Goal: Transaction & Acquisition: Purchase product/service

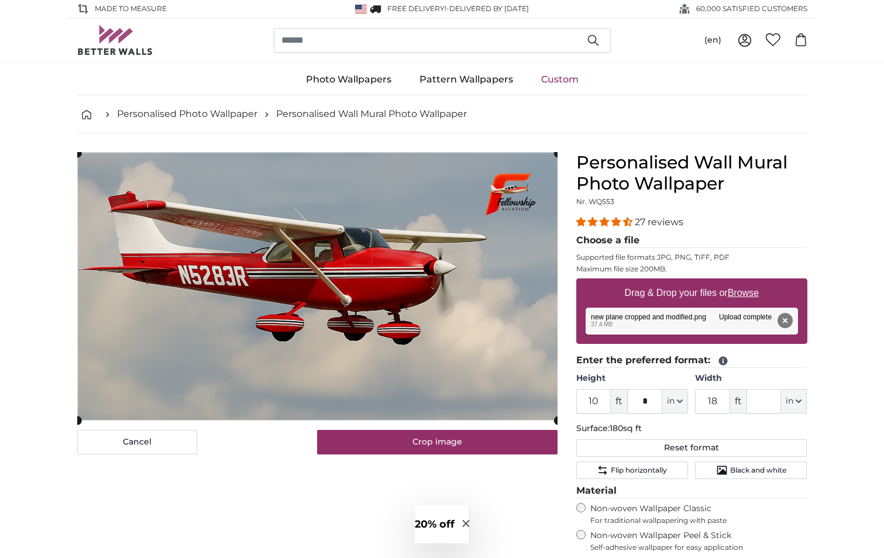
click at [746, 294] on u "Browse" at bounding box center [742, 293] width 31 height 10
click at [746, 282] on input "Drag & Drop your files or Browse" at bounding box center [691, 280] width 231 height 4
type input "**********"
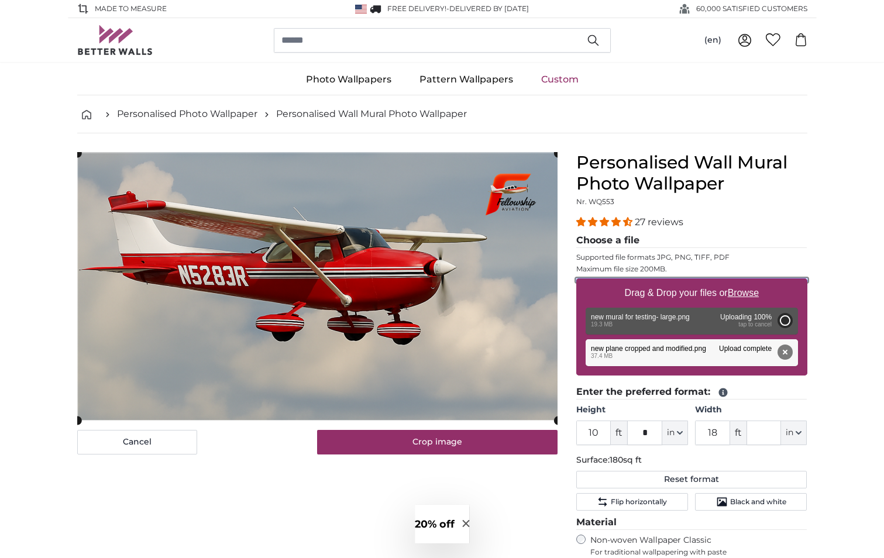
type input "6"
type input "10"
type input "***"
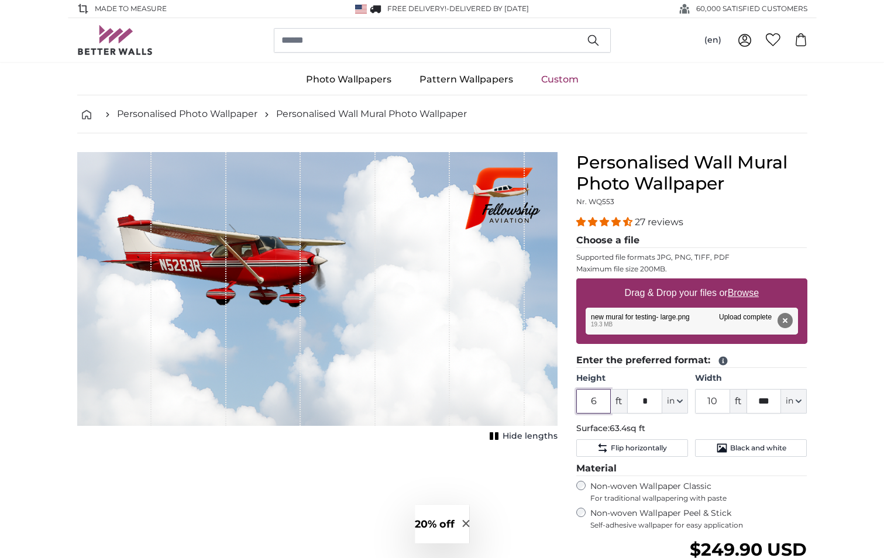
click at [596, 402] on input "6" at bounding box center [593, 401] width 35 height 25
type input "8"
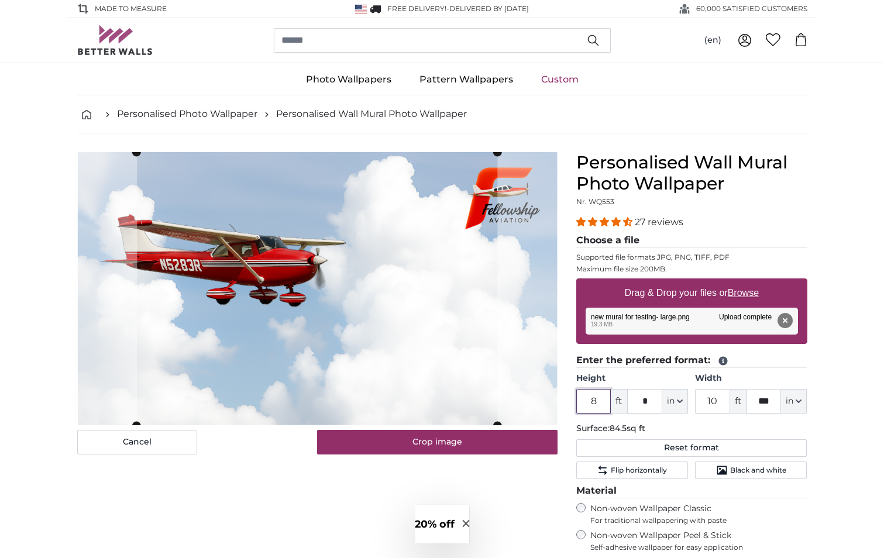
type input "8"
drag, startPoint x: 716, startPoint y: 399, endPoint x: 747, endPoint y: 399, distance: 31.0
click at [716, 399] on input "10" at bounding box center [712, 401] width 35 height 25
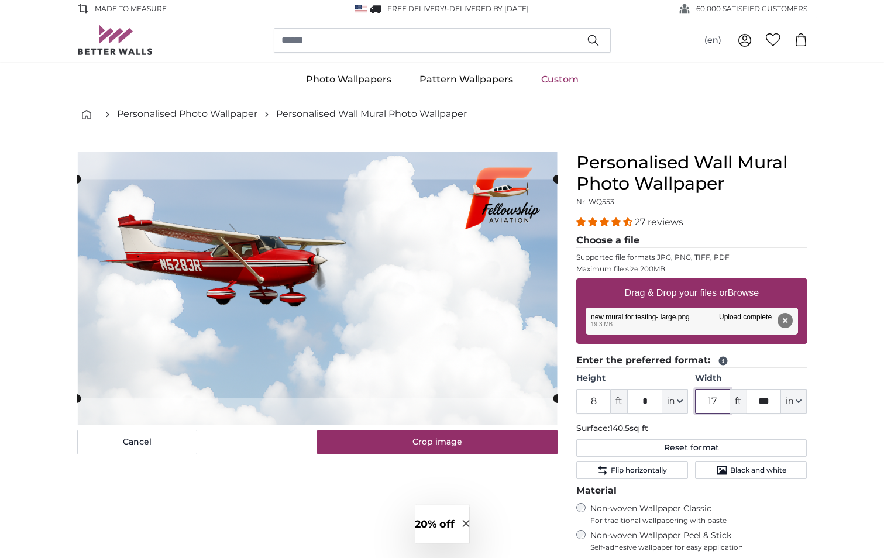
type input "17"
drag, startPoint x: 770, startPoint y: 403, endPoint x: 753, endPoint y: 403, distance: 17.0
click at [753, 403] on input "***" at bounding box center [763, 401] width 35 height 25
type input "*"
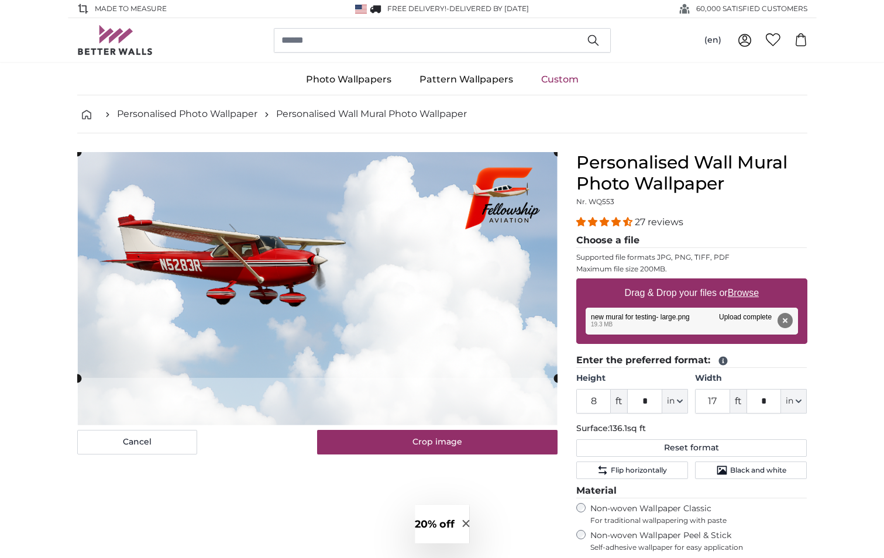
click at [329, 287] on cropper-handle at bounding box center [317, 265] width 480 height 226
click at [744, 291] on u "Browse" at bounding box center [742, 293] width 31 height 10
click at [744, 282] on input "Drag & Drop your files or Browse" at bounding box center [691, 280] width 231 height 4
type input "**********"
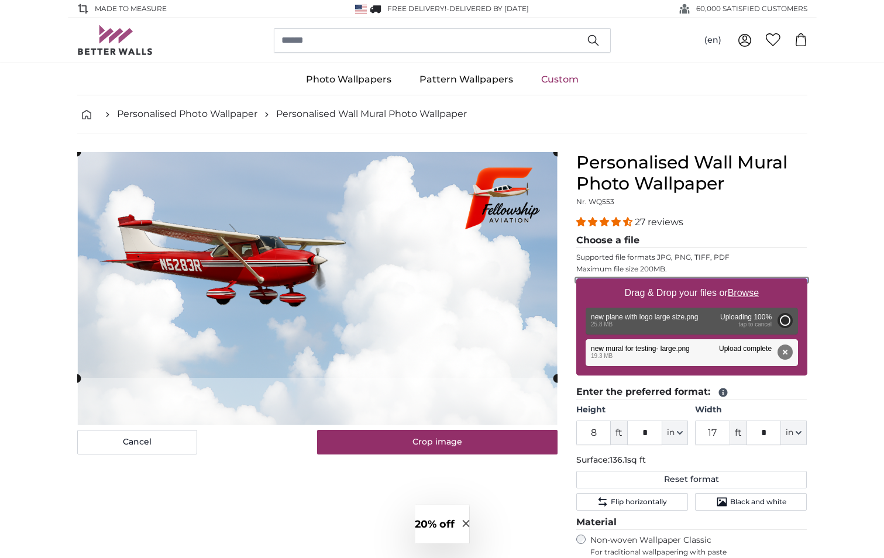
type input "6"
type input "9"
type input "*"
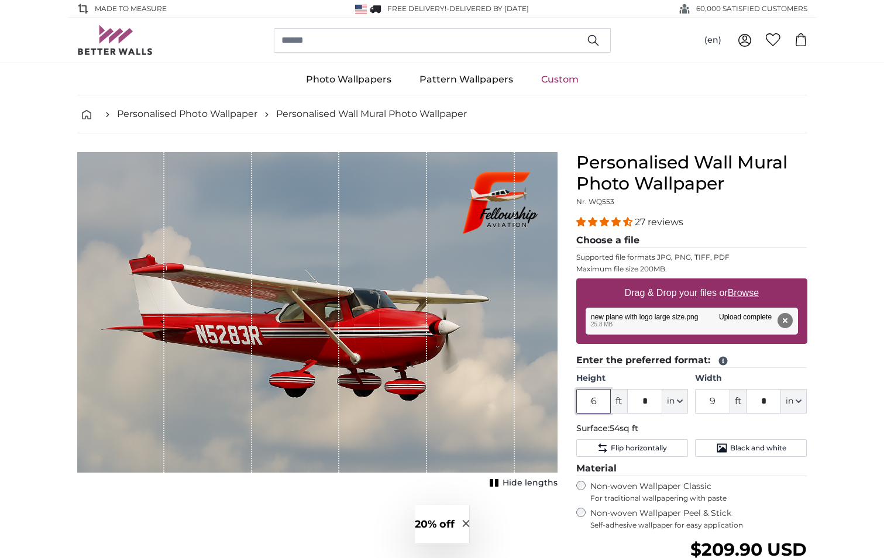
click at [601, 402] on input "6" at bounding box center [593, 401] width 35 height 25
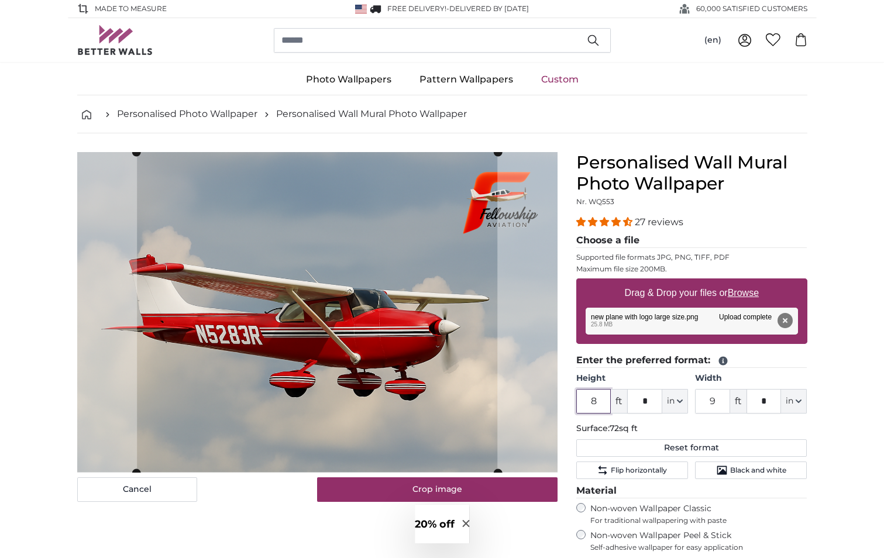
type input "8"
click at [718, 401] on input "9" at bounding box center [712, 401] width 35 height 25
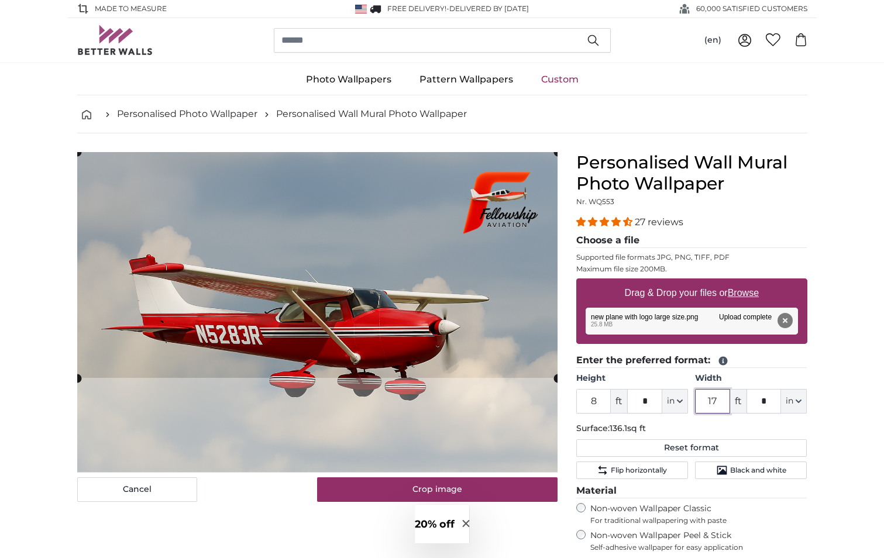
click at [394, 198] on cropper-handle at bounding box center [317, 265] width 480 height 226
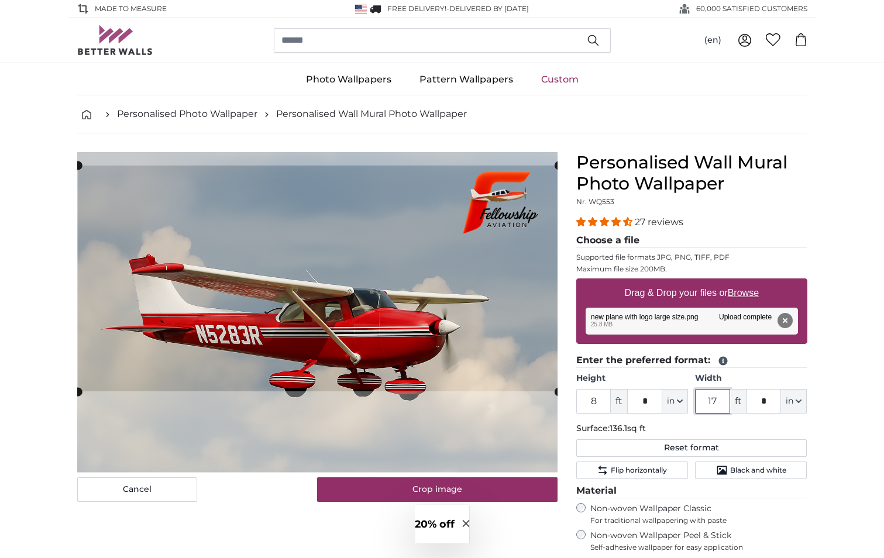
click at [527, 333] on cropper-handle at bounding box center [318, 278] width 480 height 226
type input "17"
click at [812, 237] on div "Personalised Wall Mural Photo Wallpaper Nr. WQ553 27 reviews Choose a file Supp…" at bounding box center [692, 452] width 250 height 601
click at [750, 295] on u "Browse" at bounding box center [742, 293] width 31 height 10
click at [750, 282] on input "Drag & Drop your files or Browse" at bounding box center [691, 280] width 231 height 4
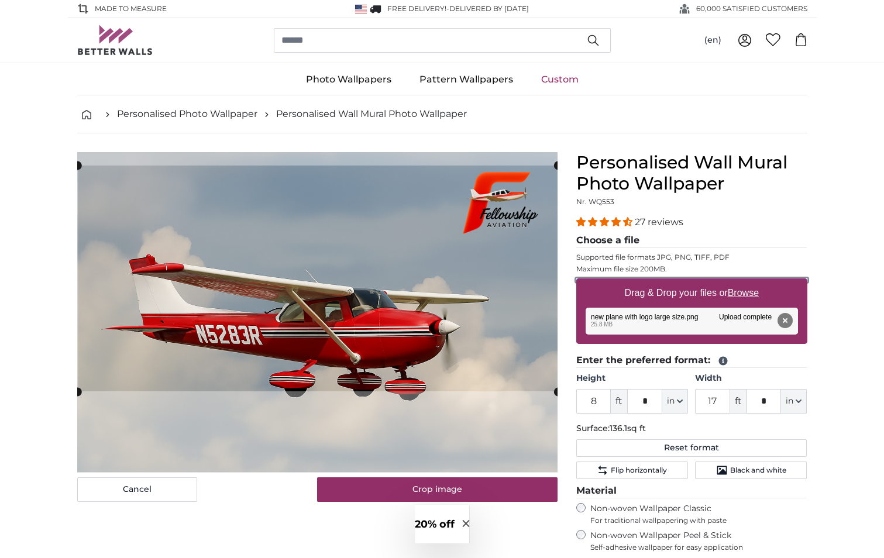
type input "**********"
click at [748, 295] on u "Browse" at bounding box center [742, 293] width 31 height 10
click at [748, 282] on input "Drag & Drop your files or Browse" at bounding box center [691, 280] width 231 height 4
type input "**********"
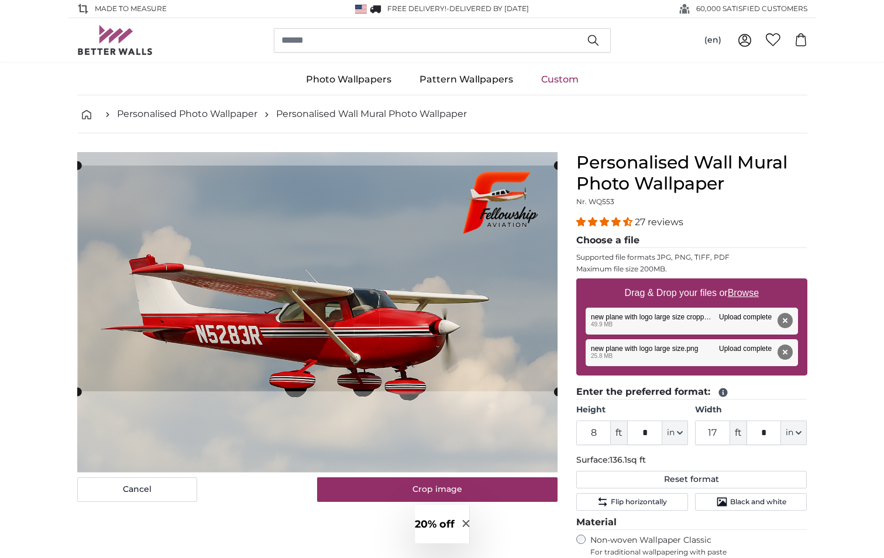
click at [667, 323] on div "Remove Retry Remove Upload Cancel Retry Remove new plane with logo large size c…" at bounding box center [691, 321] width 212 height 27
click at [680, 432] on icon "button" at bounding box center [680, 433] width 6 height 6
click at [649, 431] on input "*" at bounding box center [644, 432] width 35 height 25
type input "*"
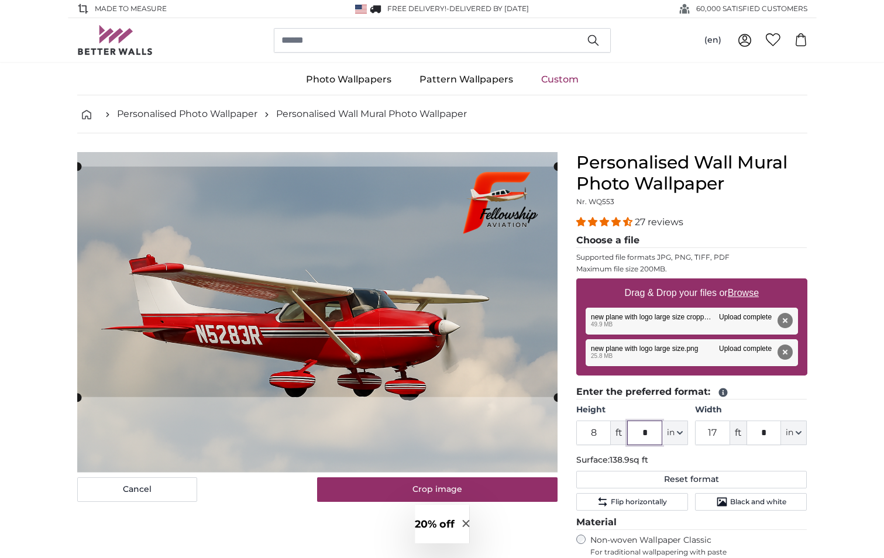
click at [520, 281] on cropper-handle at bounding box center [317, 282] width 480 height 230
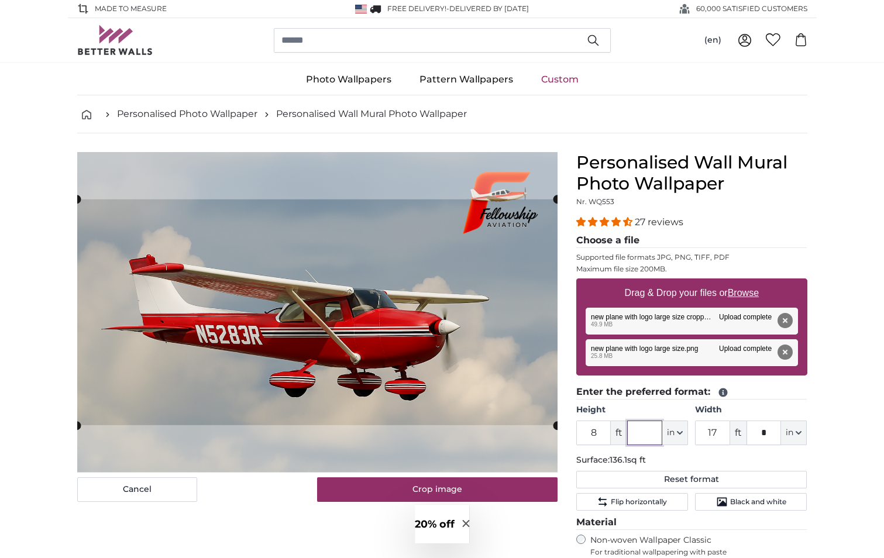
type input "*"
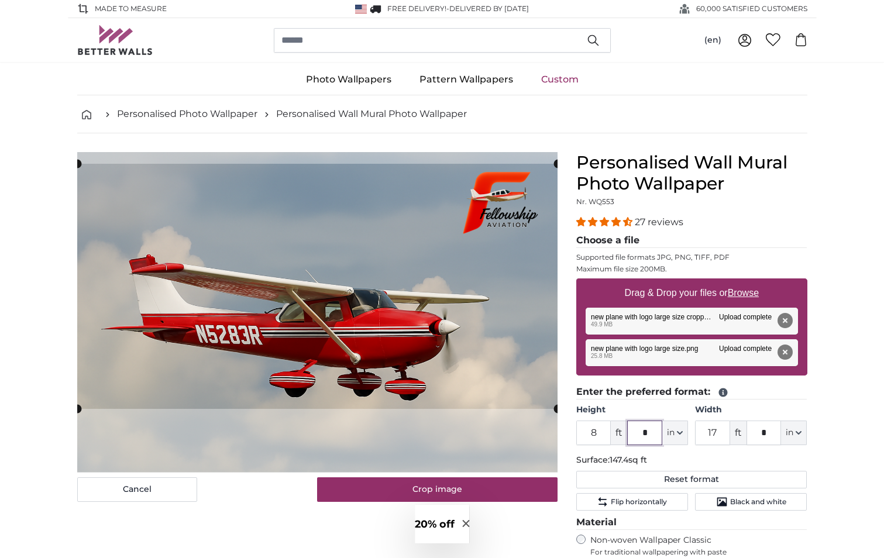
click at [526, 325] on cropper-handle at bounding box center [317, 286] width 480 height 245
type input "*"
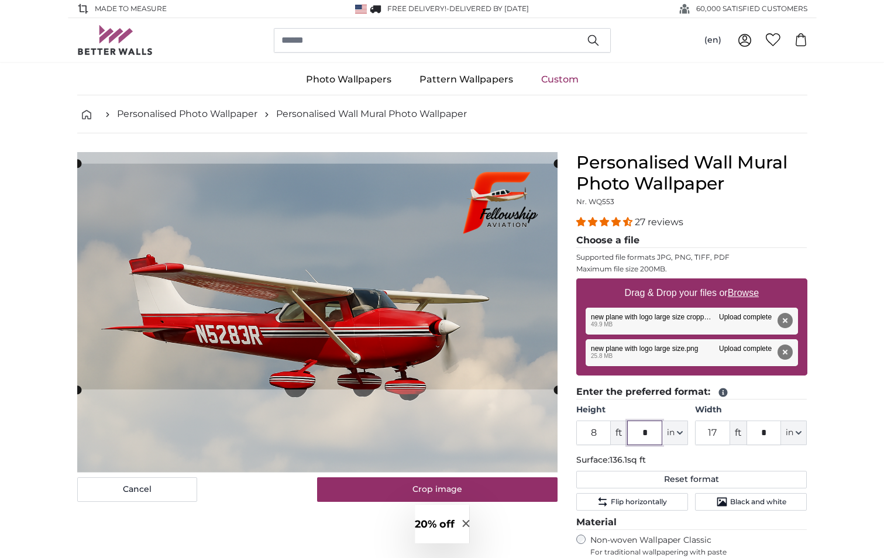
click at [423, 206] on cropper-handle at bounding box center [317, 277] width 480 height 226
click at [749, 294] on u "Browse" at bounding box center [742, 293] width 31 height 10
click at [749, 282] on input "Drag & Drop your files or Browse" at bounding box center [691, 280] width 231 height 4
type input "**********"
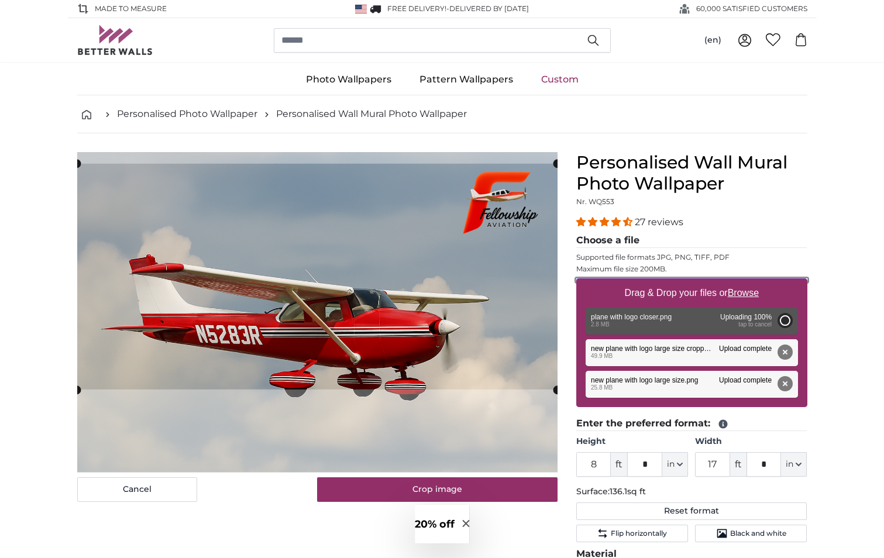
type input "2"
type input "****"
type input "5"
type input "***"
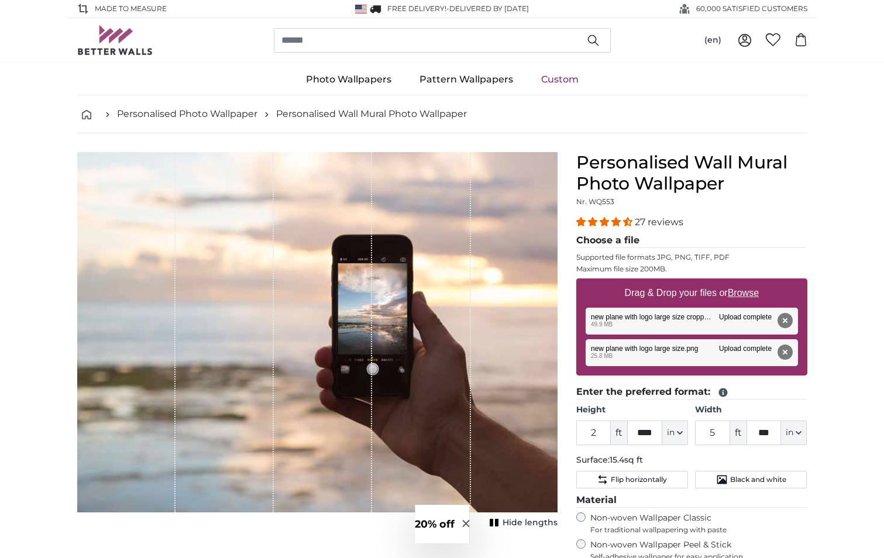
click at [746, 294] on u "Browse" at bounding box center [742, 293] width 31 height 10
click at [746, 282] on input "Drag & Drop your files or Browse" at bounding box center [691, 280] width 231 height 4
type input "**********"
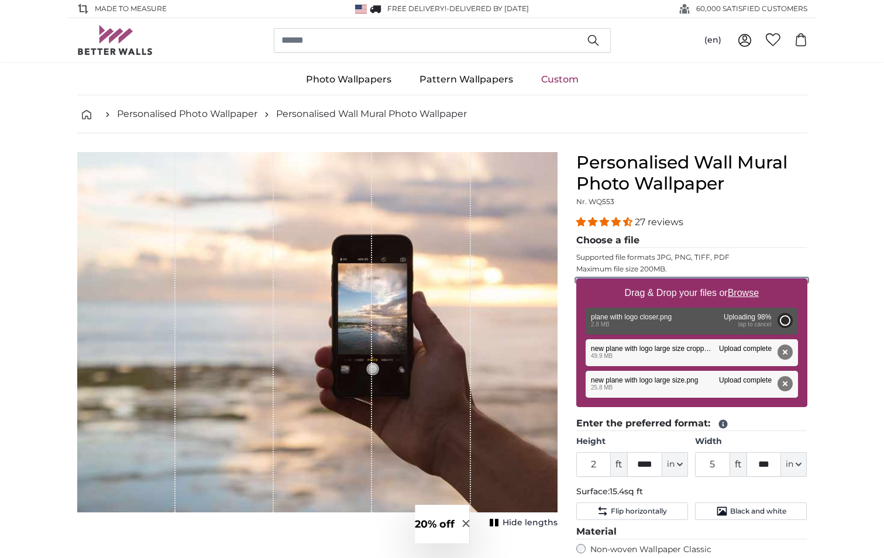
type input "2"
type input "****"
type input "5"
type input "***"
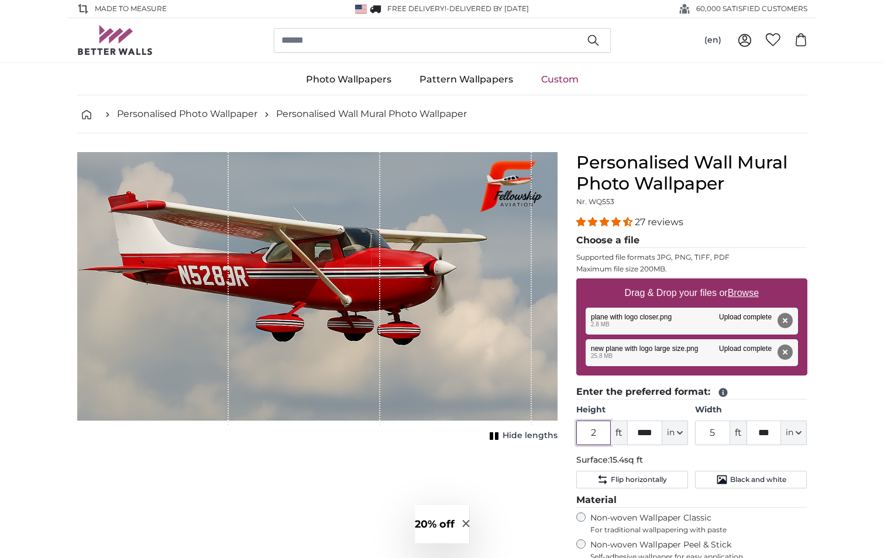
click at [602, 434] on input "2" at bounding box center [593, 432] width 35 height 25
drag, startPoint x: 602, startPoint y: 434, endPoint x: 526, endPoint y: 428, distance: 76.9
click at [526, 428] on product-detail "Cancel Crop image Hide lengths Personalised Wall Mural Photo Wallpaper Nr. WQ55…" at bounding box center [442, 447] width 748 height 629
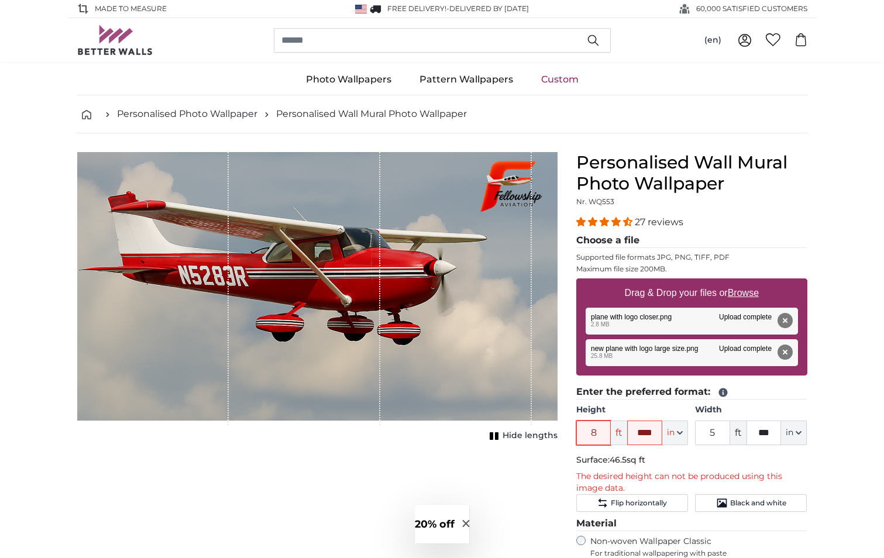
type input "8"
drag, startPoint x: 658, startPoint y: 433, endPoint x: 619, endPoint y: 433, distance: 38.6
click at [619, 433] on div "8 ft **** in Centimeter (cm) Inches (inch) Feet (ft. in.)" at bounding box center [632, 432] width 112 height 25
click at [385, 466] on div "Cancel Crop image Hide lengths" at bounding box center [317, 468] width 499 height 633
click at [786, 321] on button "Remove" at bounding box center [784, 320] width 15 height 15
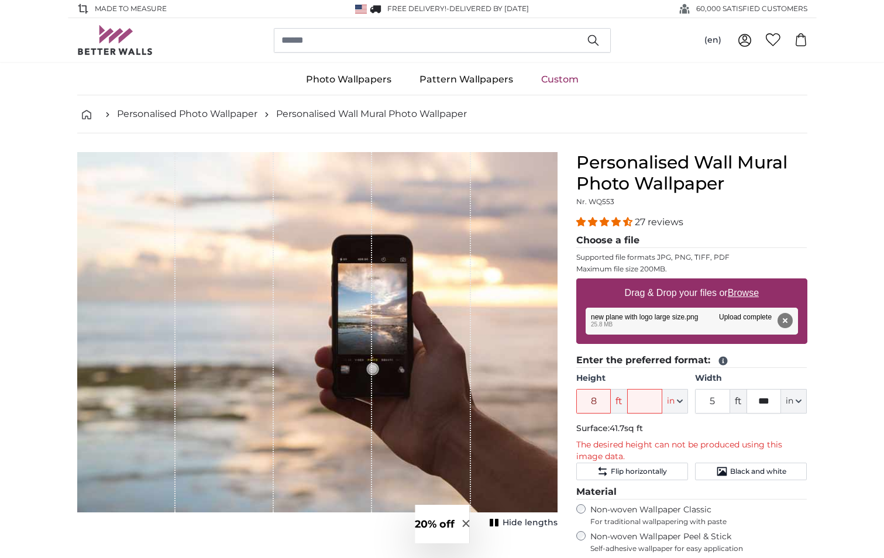
click at [747, 292] on u "Browse" at bounding box center [742, 293] width 31 height 10
click at [747, 282] on input "Drag & Drop your files or Browse" at bounding box center [691, 280] width 231 height 4
type input "**********"
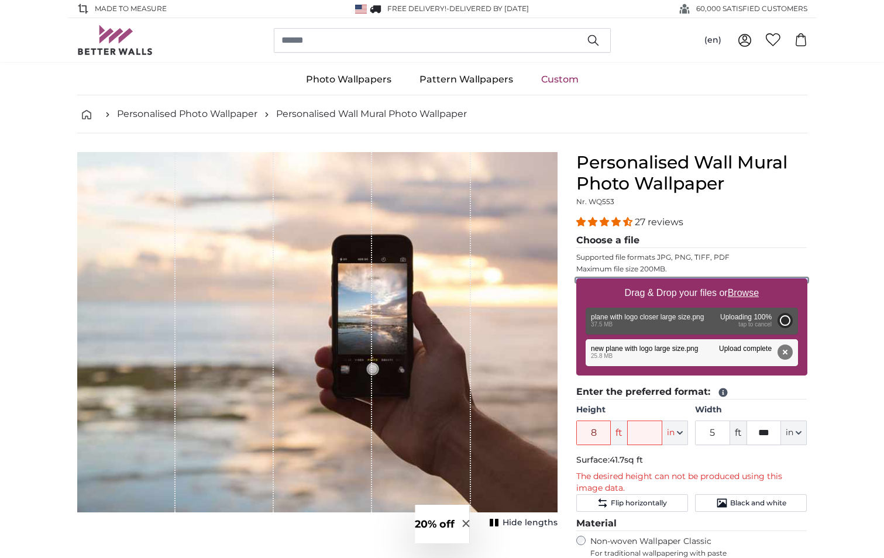
type input "6"
type input "*"
type input "10"
type input "***"
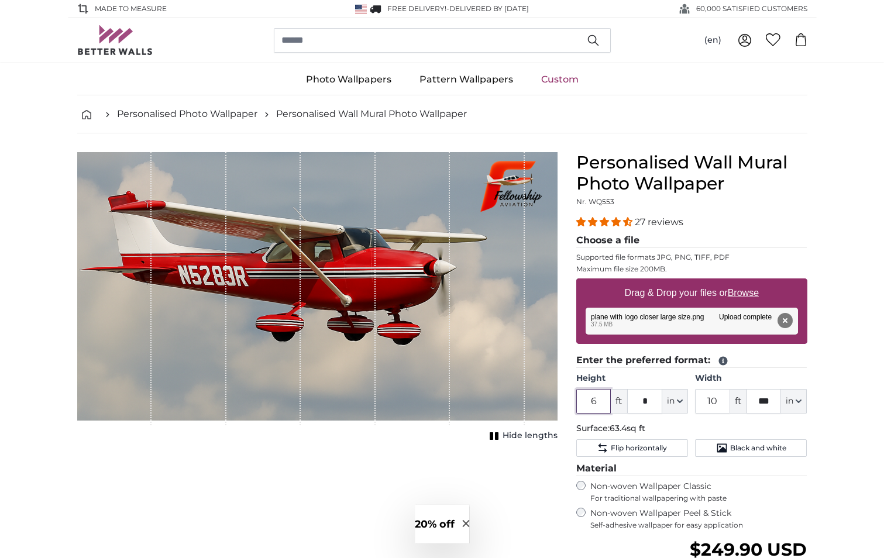
drag, startPoint x: 601, startPoint y: 403, endPoint x: 564, endPoint y: 403, distance: 37.4
click at [564, 403] on product-detail "Cancel Crop image Hide lengths Personalised Wall Mural Photo Wallpaper Nr. WQ55…" at bounding box center [442, 431] width 748 height 597
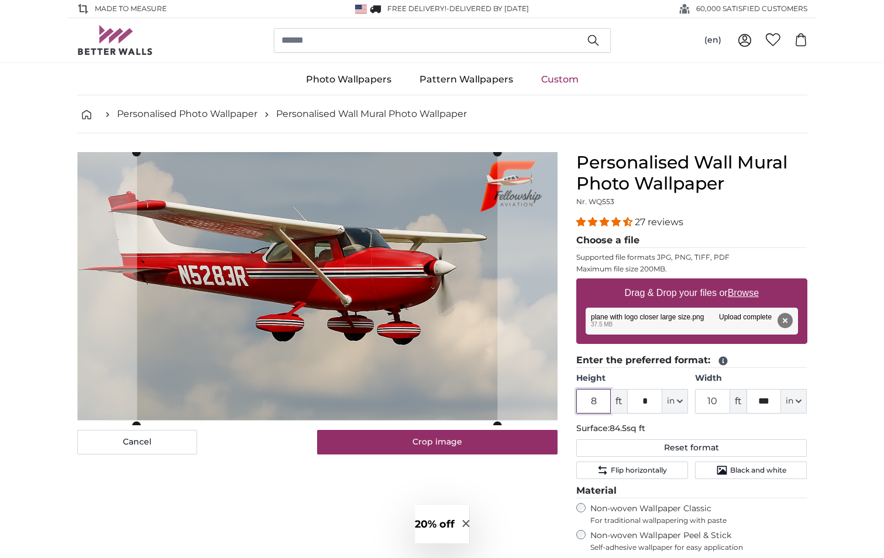
type input "8"
click at [718, 398] on input "10" at bounding box center [712, 401] width 35 height 25
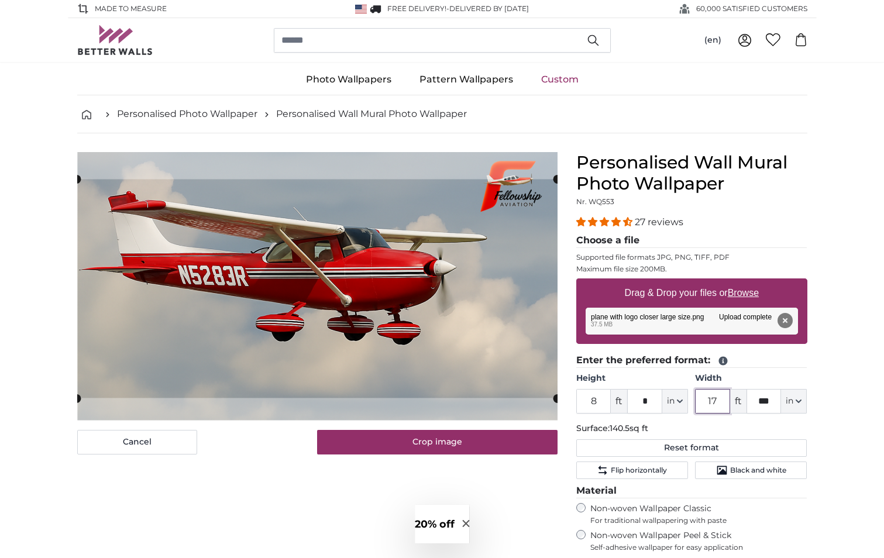
type input "17"
drag, startPoint x: 772, startPoint y: 399, endPoint x: 748, endPoint y: 400, distance: 24.0
click at [748, 400] on input "***" at bounding box center [763, 401] width 35 height 25
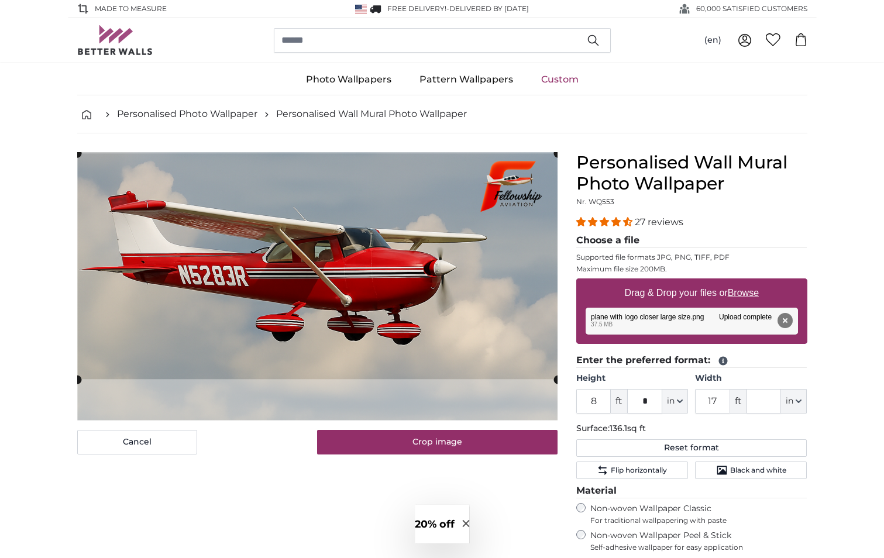
click at [488, 331] on cropper-handle at bounding box center [317, 266] width 480 height 226
click at [276, 525] on div "Cancel Crop image Hide lengths" at bounding box center [317, 452] width 499 height 601
click at [396, 471] on div "Cancel Crop image Hide lengths" at bounding box center [317, 452] width 499 height 601
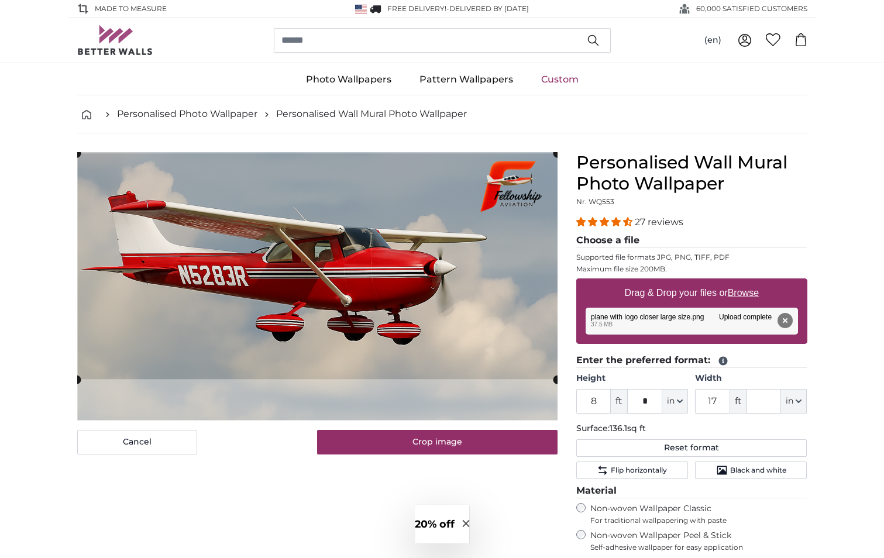
click at [329, 486] on div "Cancel Crop image Hide lengths" at bounding box center [317, 452] width 499 height 601
click at [104, 445] on button "Cancel" at bounding box center [137, 442] width 120 height 25
type input "6"
type input "10"
type input "***"
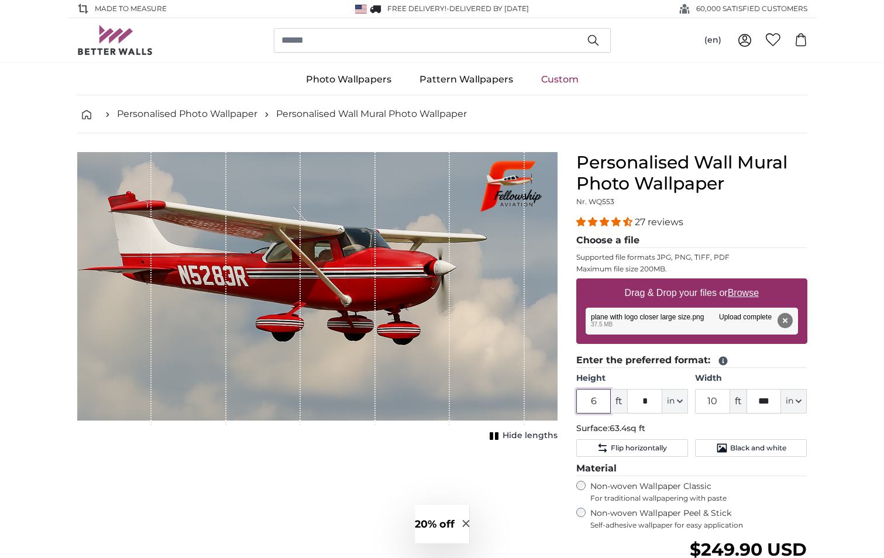
click at [596, 398] on input "6" at bounding box center [593, 401] width 35 height 25
drag, startPoint x: 596, startPoint y: 398, endPoint x: 565, endPoint y: 398, distance: 31.0
click at [565, 398] on product-detail "Cancel Crop image Hide lengths Personalised Wall Mural Photo Wallpaper Nr. WQ55…" at bounding box center [442, 431] width 748 height 597
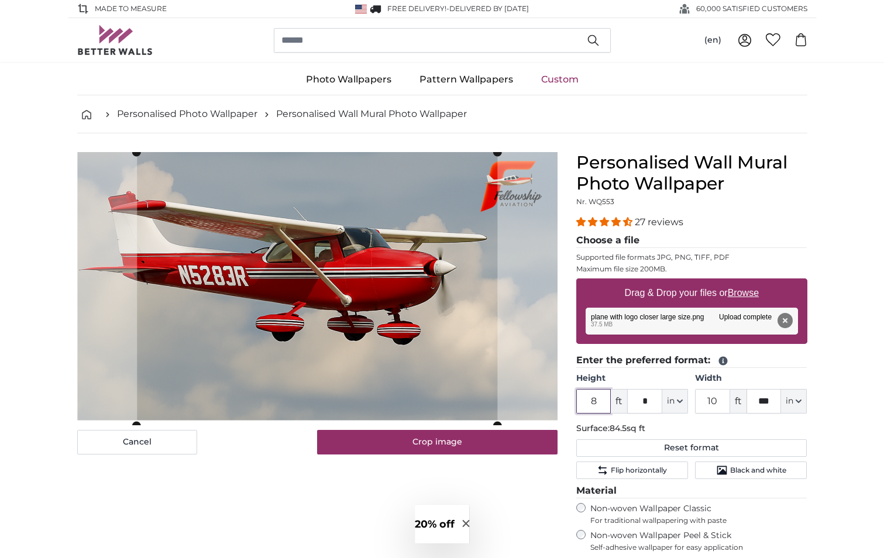
type input "8"
click at [718, 401] on input "10" at bounding box center [712, 401] width 35 height 25
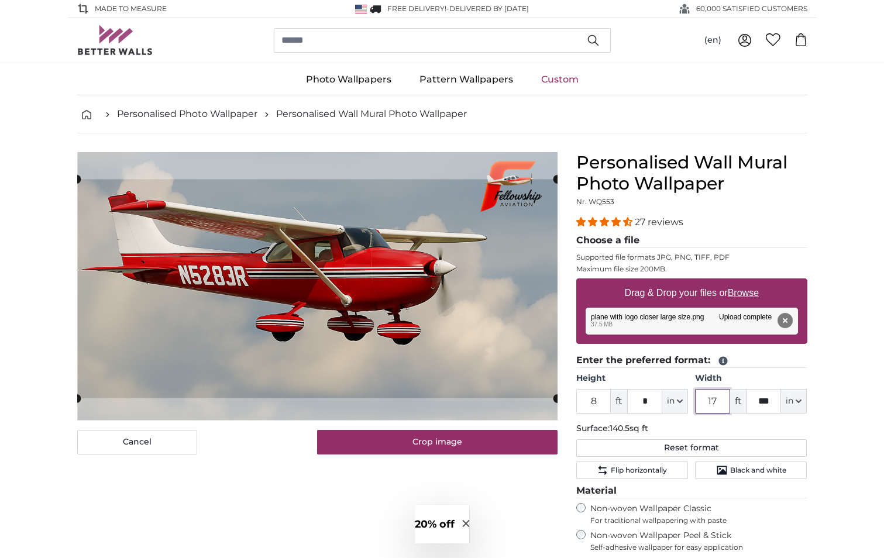
type input "17"
click at [768, 403] on input "***" at bounding box center [763, 401] width 35 height 25
drag, startPoint x: 771, startPoint y: 403, endPoint x: 743, endPoint y: 403, distance: 28.1
click at [743, 403] on div "17 ft *** in Centimeter (cm) Inches (inch) Feet (ft. in.)" at bounding box center [751, 401] width 112 height 25
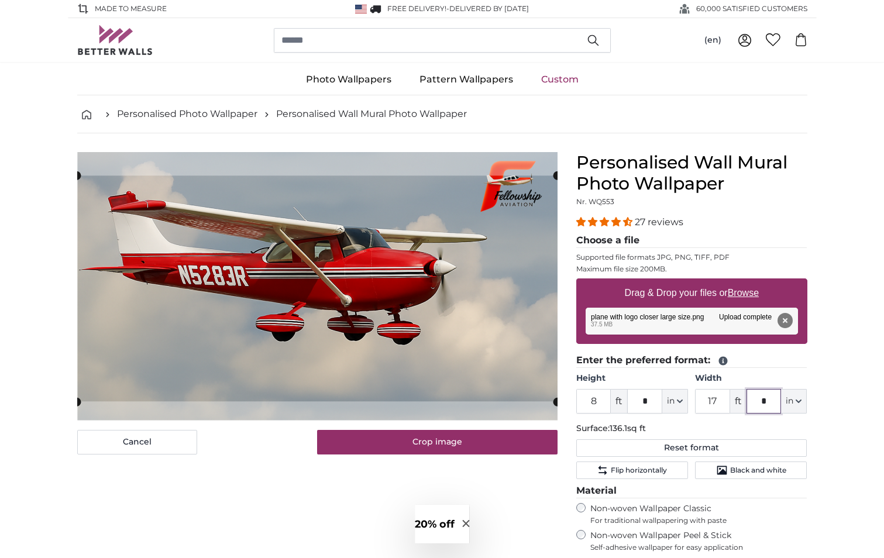
type input "*"
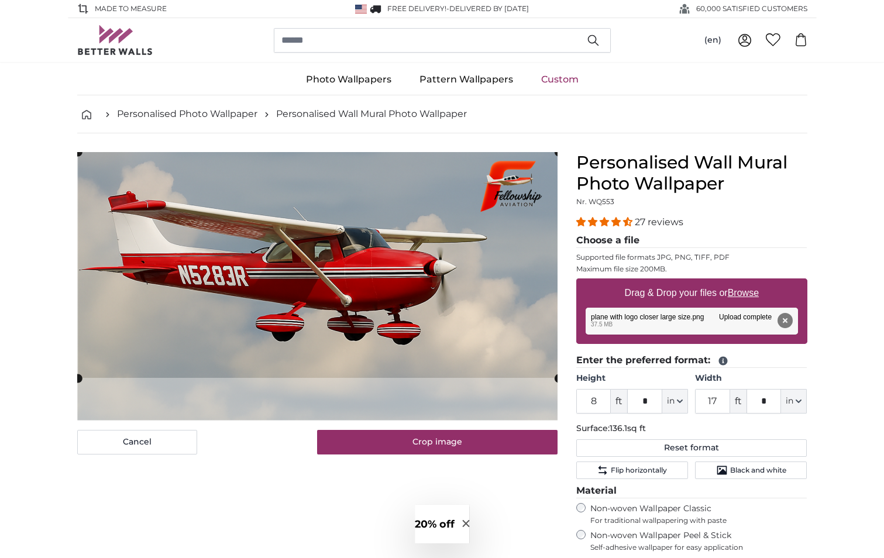
click at [471, 297] on cropper-handle at bounding box center [318, 265] width 480 height 226
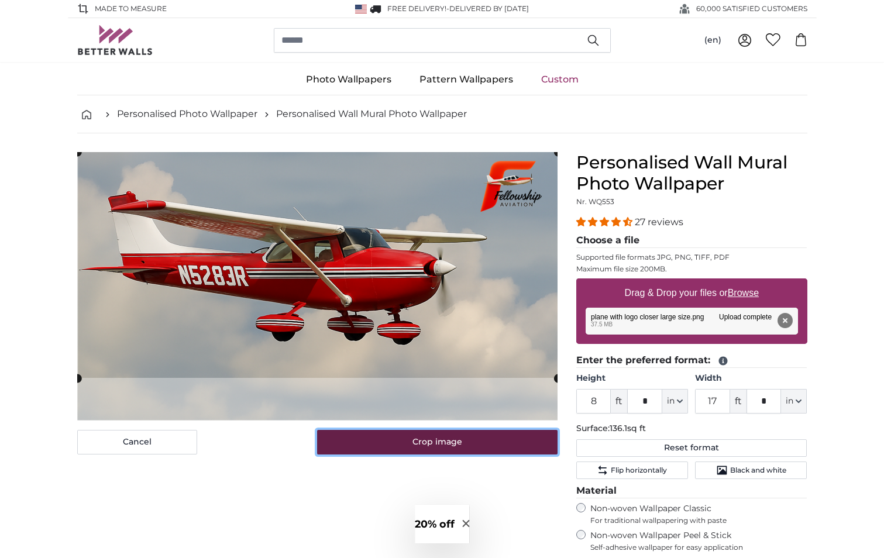
click at [448, 440] on button "Crop image" at bounding box center [437, 442] width 240 height 25
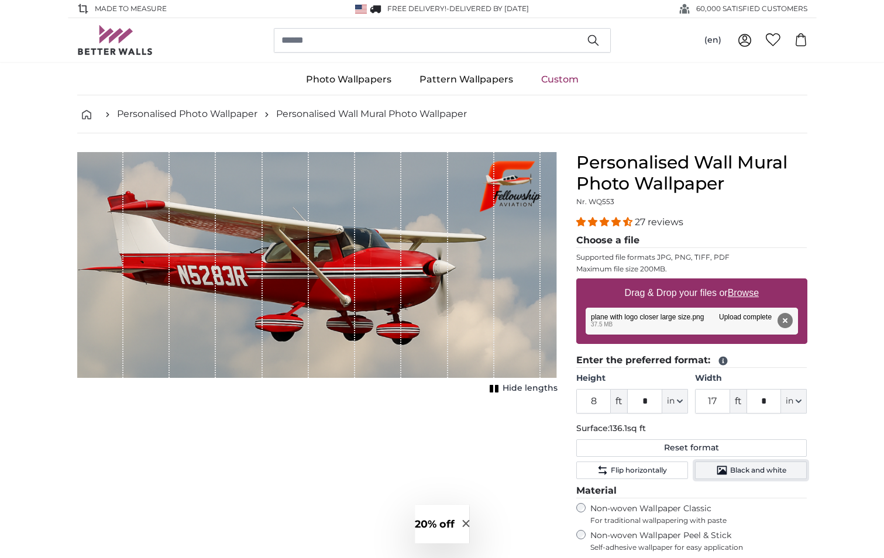
click at [760, 470] on span "Black and white" at bounding box center [758, 469] width 56 height 9
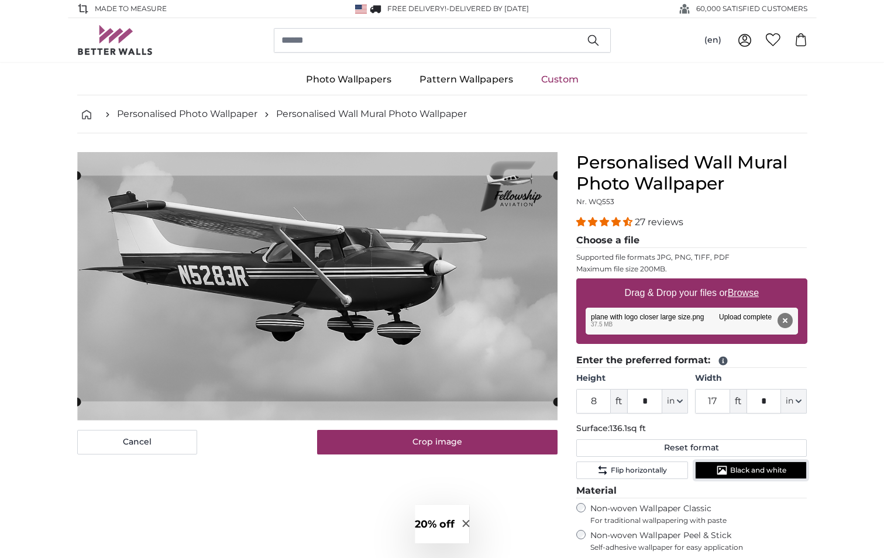
click at [756, 471] on span "Black and white" at bounding box center [758, 469] width 56 height 9
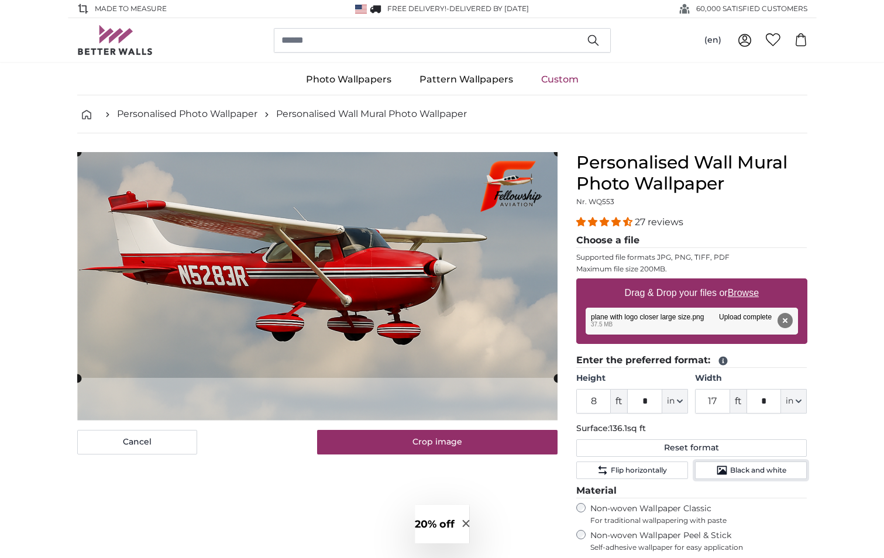
click at [502, 254] on cropper-handle at bounding box center [317, 265] width 480 height 226
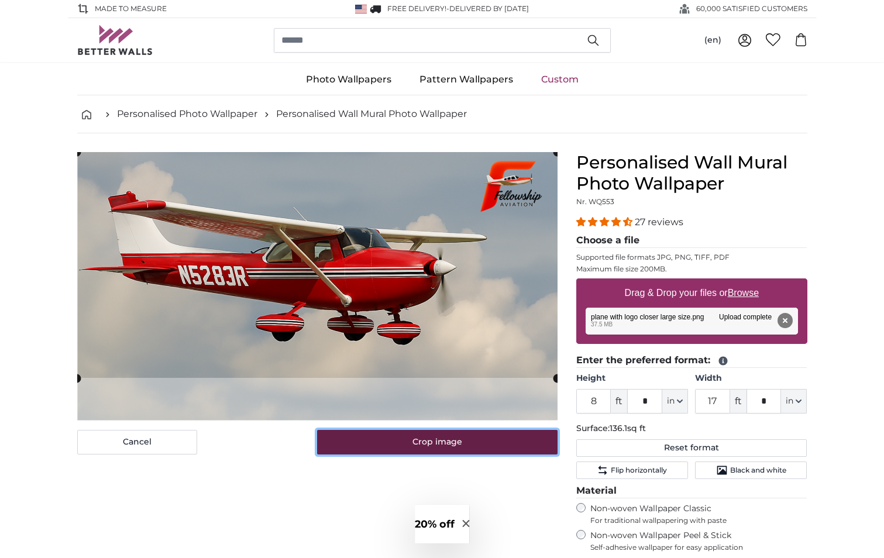
click at [452, 444] on button "Crop image" at bounding box center [437, 442] width 240 height 25
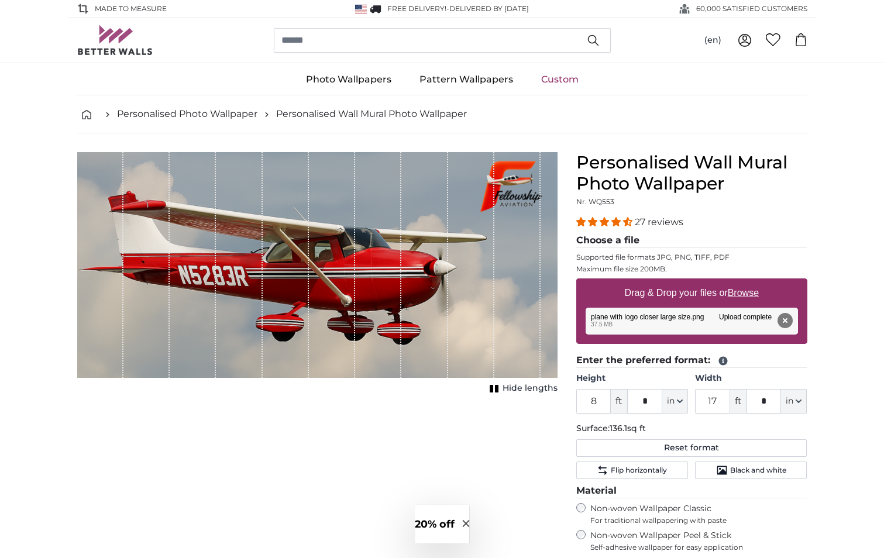
click at [276, 457] on div "Cancel Crop image Hide lengths" at bounding box center [317, 452] width 499 height 601
click at [531, 386] on span "Hide lengths" at bounding box center [529, 388] width 55 height 12
click at [745, 292] on u "Browse" at bounding box center [742, 293] width 31 height 10
click at [745, 282] on input "Drag & Drop your files or Browse" at bounding box center [691, 280] width 231 height 4
type input "**********"
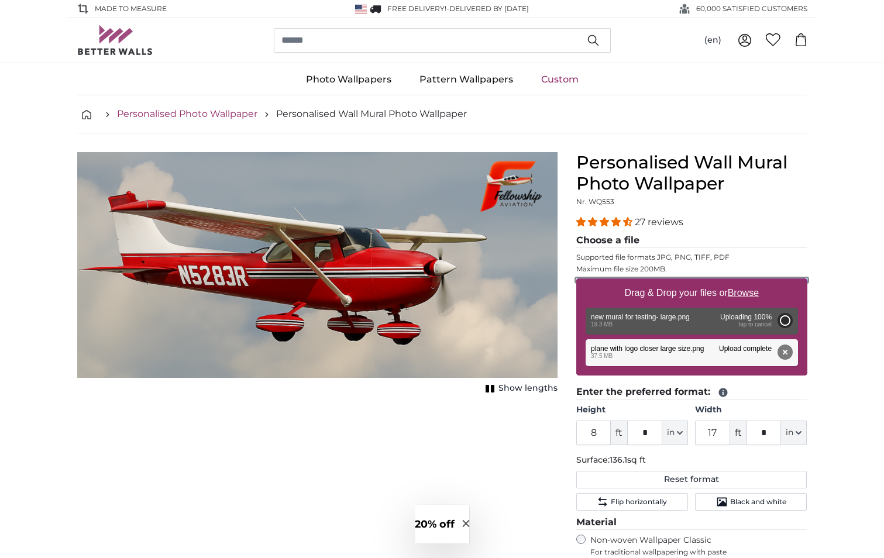
type input "6"
type input "10"
type input "***"
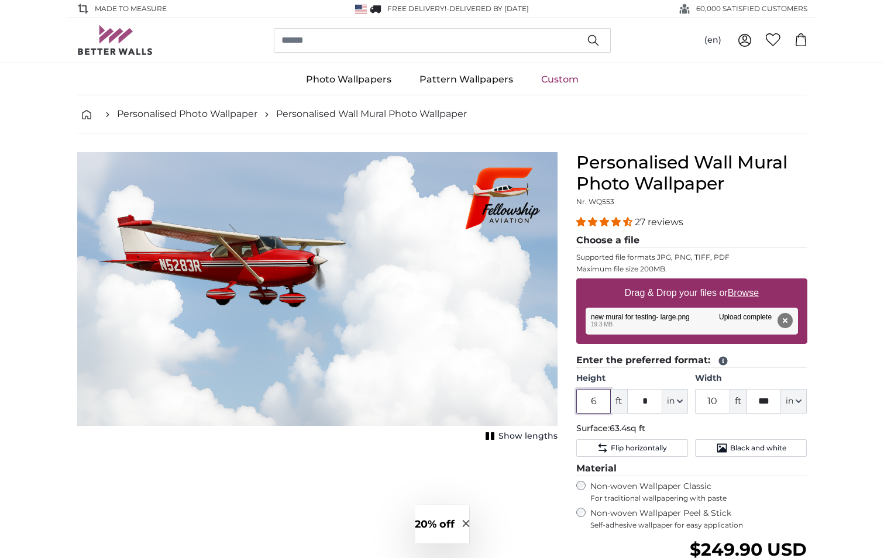
drag, startPoint x: 598, startPoint y: 403, endPoint x: 579, endPoint y: 403, distance: 18.7
click at [579, 403] on input "6" at bounding box center [593, 401] width 35 height 25
type input "8"
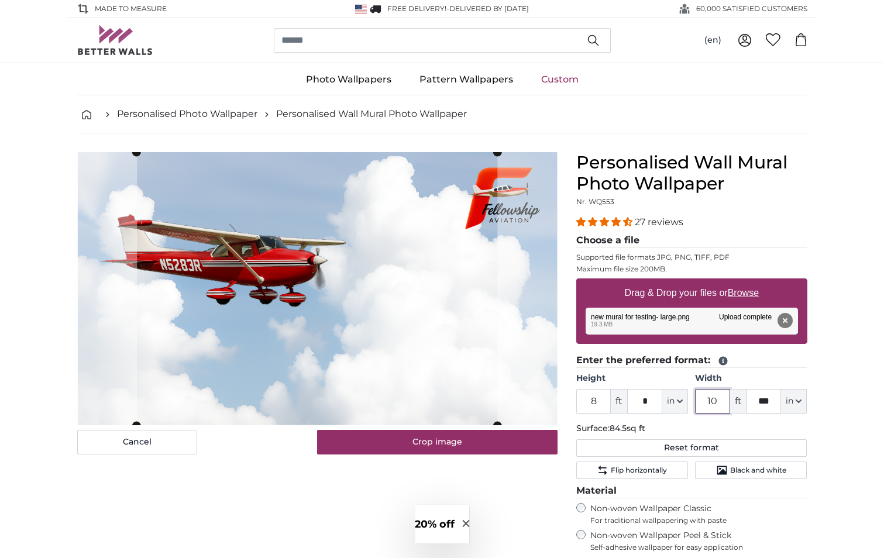
click at [716, 405] on input "10" at bounding box center [712, 401] width 35 height 25
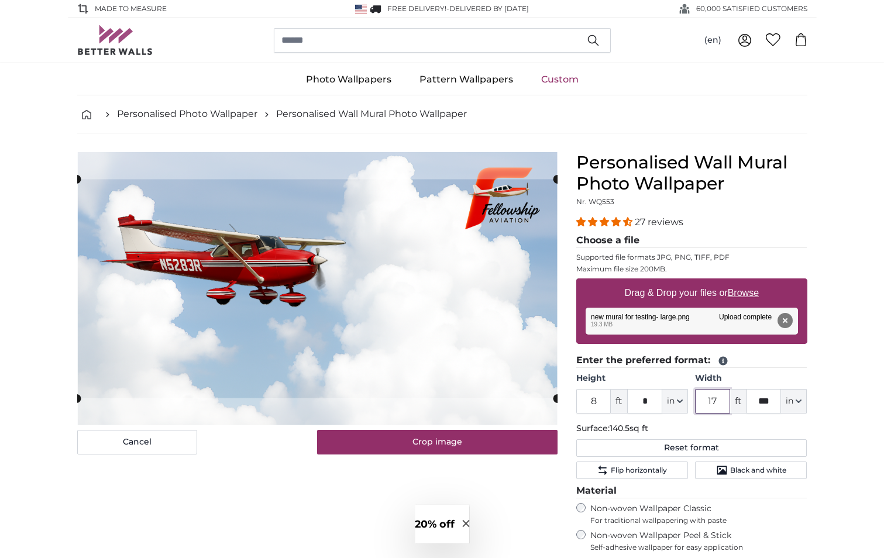
type input "17"
drag, startPoint x: 771, startPoint y: 400, endPoint x: 744, endPoint y: 400, distance: 26.3
click at [744, 400] on div "17 ft *** in Centimeter (cm) Inches (inch) Feet (ft. in.)" at bounding box center [751, 401] width 112 height 25
type input "*"
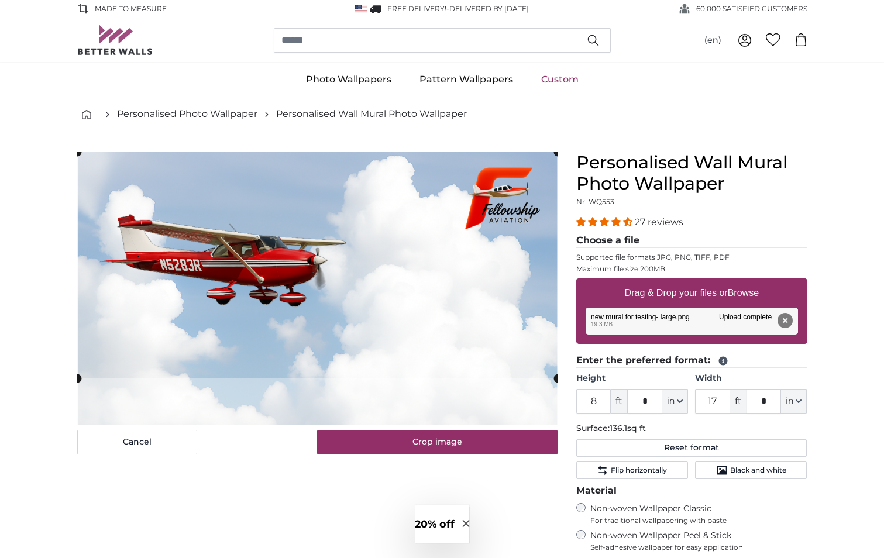
click at [415, 311] on cropper-handle at bounding box center [317, 265] width 480 height 226
click at [313, 540] on div "Cancel Crop image Show lengths" at bounding box center [317, 452] width 499 height 601
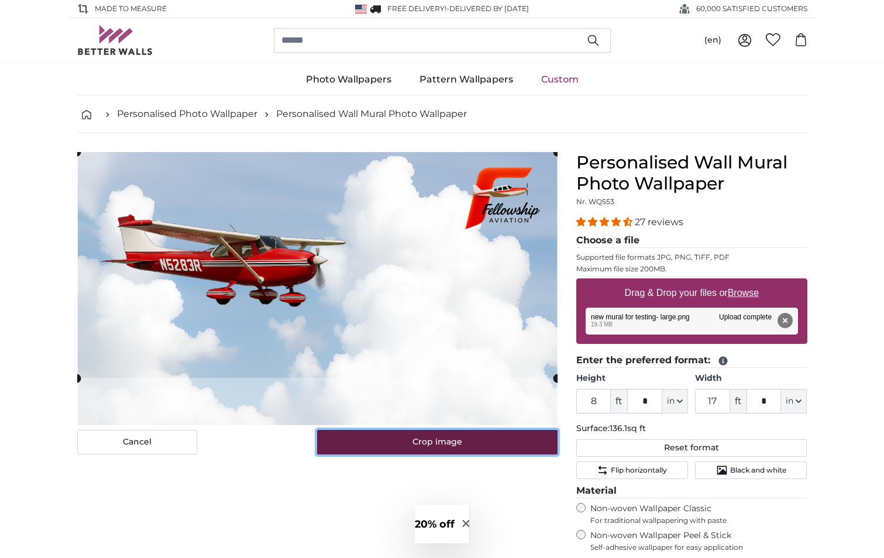
click at [399, 449] on button "Crop image" at bounding box center [437, 442] width 240 height 25
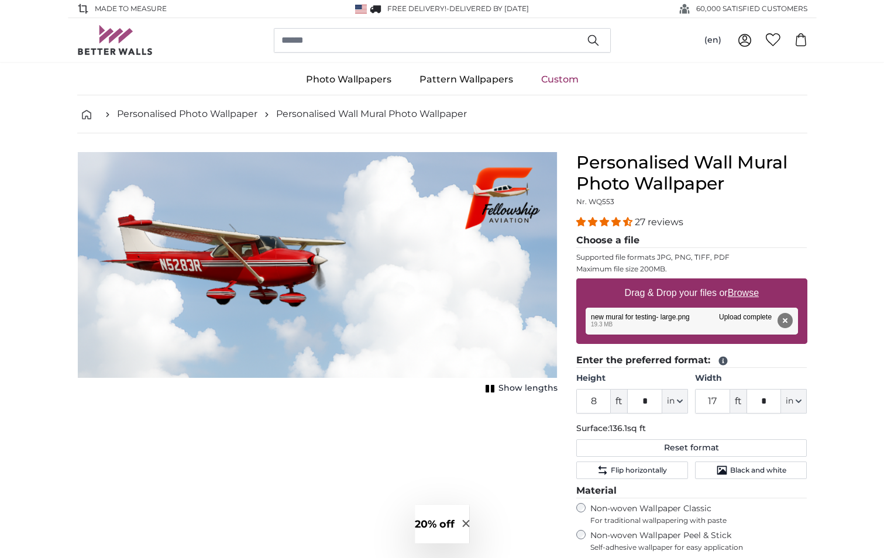
click at [533, 389] on span "Show lengths" at bounding box center [527, 388] width 59 height 12
click at [533, 389] on span "Hide lengths" at bounding box center [529, 388] width 55 height 12
click at [743, 295] on u "Browse" at bounding box center [742, 293] width 31 height 10
click at [743, 282] on input "Drag & Drop your files or Browse" at bounding box center [691, 280] width 231 height 4
type input "**********"
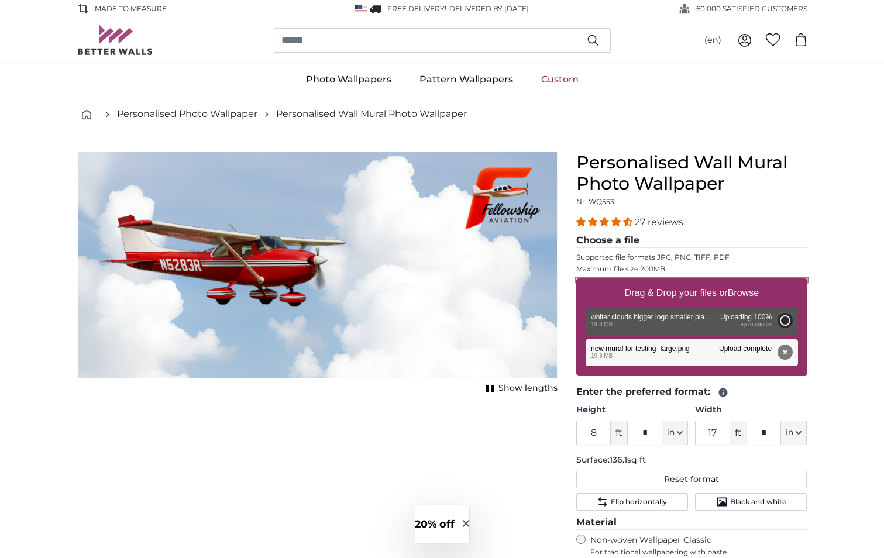
type input "6"
type input "10"
type input "***"
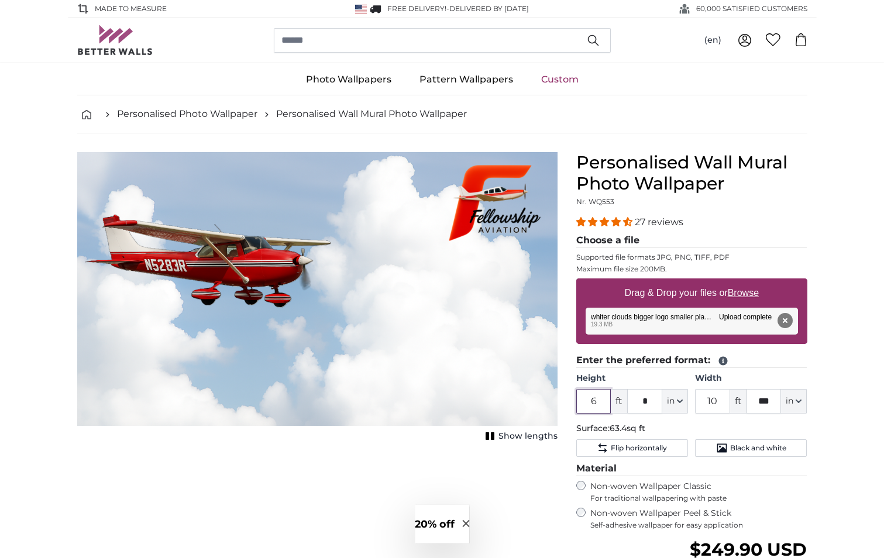
click at [602, 405] on input "6" at bounding box center [593, 401] width 35 height 25
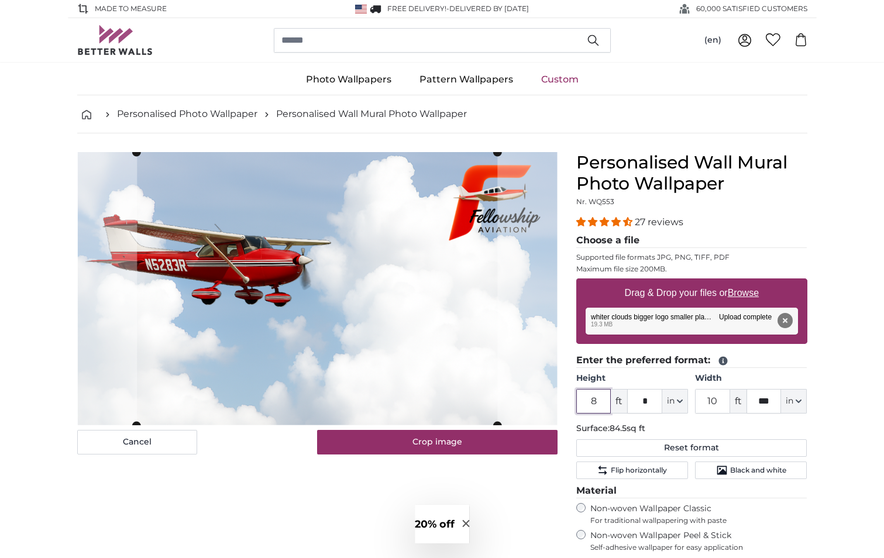
type input "8"
click at [720, 401] on input "10" at bounding box center [712, 401] width 35 height 25
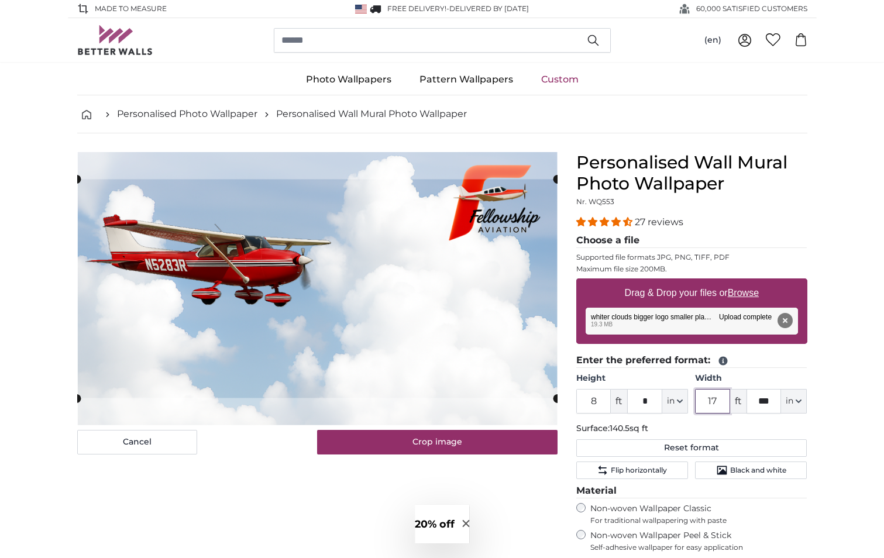
type input "17"
click at [798, 402] on icon "button" at bounding box center [798, 401] width 5 height 2
click at [776, 399] on input "***" at bounding box center [763, 401] width 35 height 25
drag, startPoint x: 775, startPoint y: 399, endPoint x: 758, endPoint y: 400, distance: 17.0
click at [758, 400] on input "***" at bounding box center [763, 401] width 35 height 25
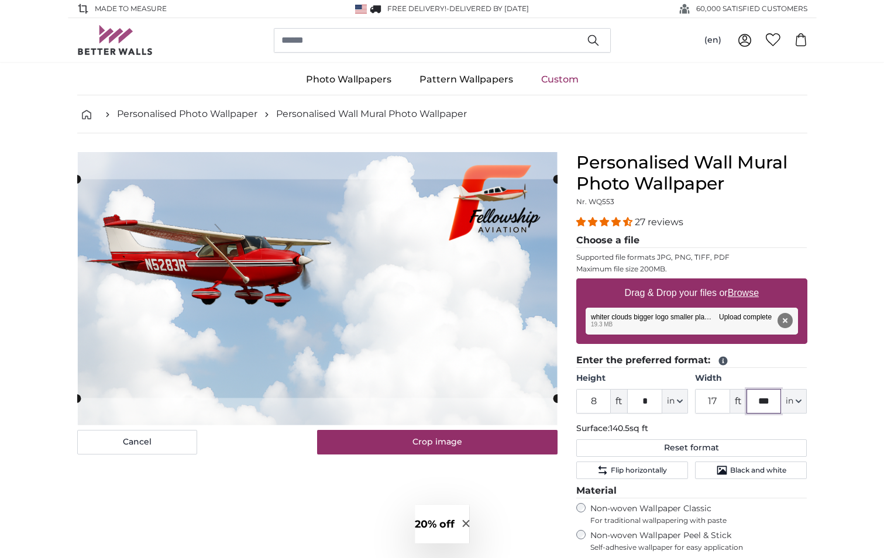
type input "*"
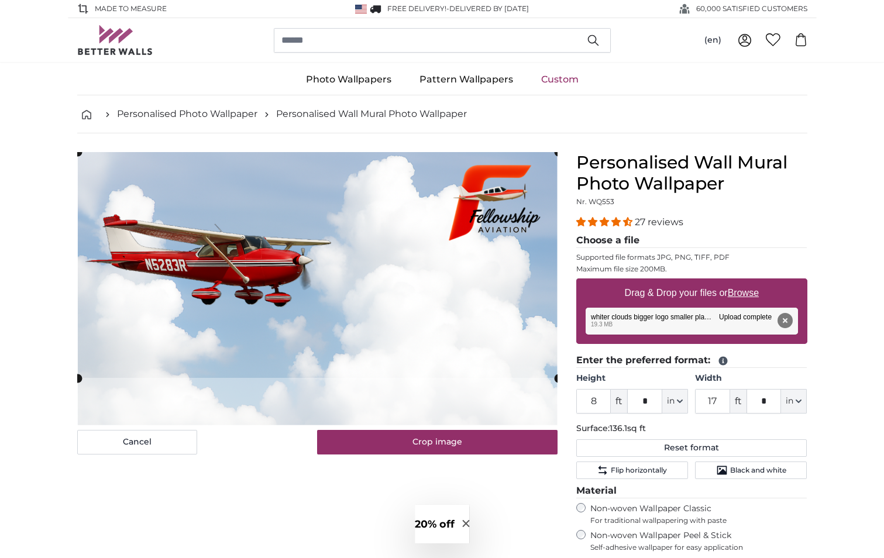
click at [384, 305] on cropper-handle at bounding box center [318, 265] width 480 height 226
click at [275, 492] on div "Cancel Crop image Show lengths" at bounding box center [317, 452] width 499 height 601
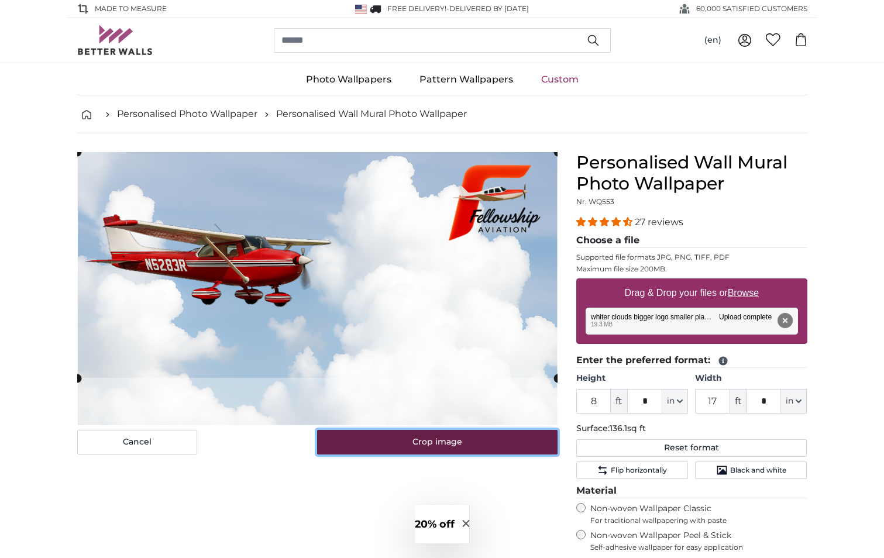
click at [397, 447] on button "Crop image" at bounding box center [437, 442] width 240 height 25
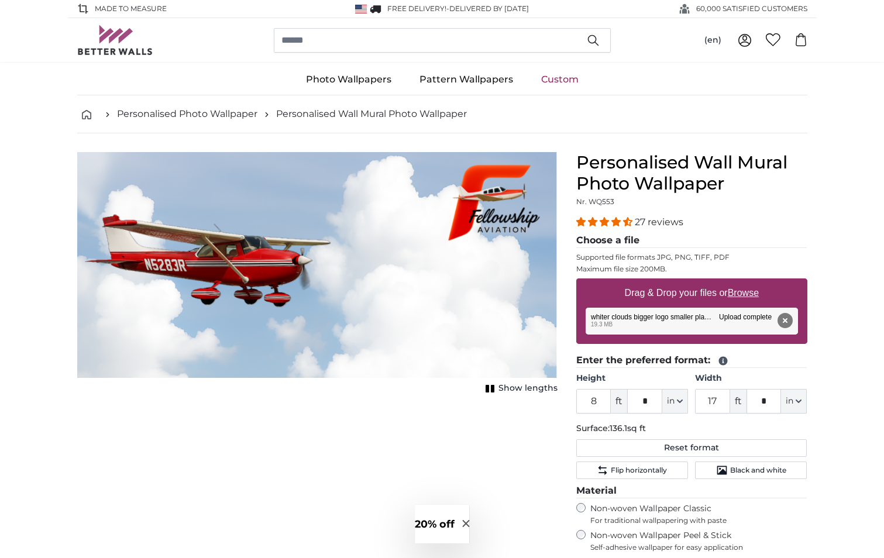
click at [742, 296] on u "Browse" at bounding box center [742, 293] width 31 height 10
click at [742, 282] on input "Drag & Drop your files or Browse" at bounding box center [691, 280] width 231 height 4
type input "**********"
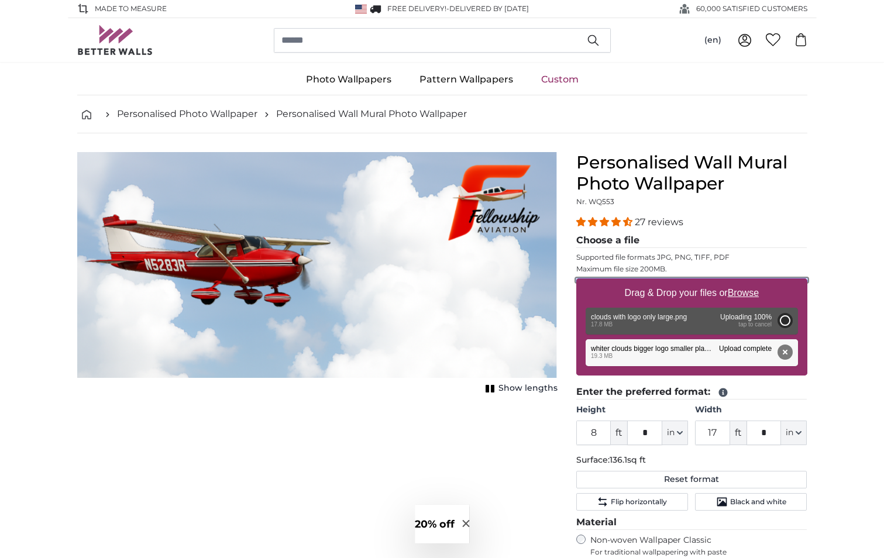
type input "6"
type input "10"
type input "***"
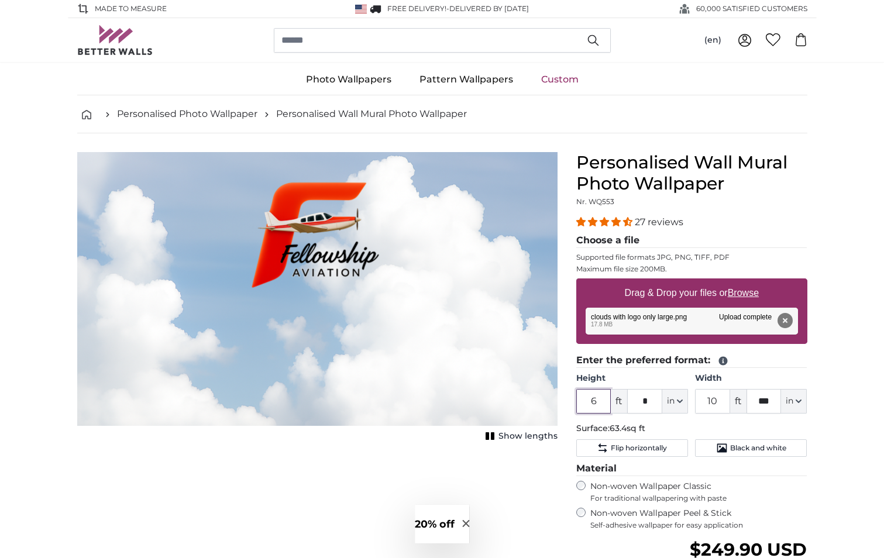
click at [601, 398] on input "6" at bounding box center [593, 401] width 35 height 25
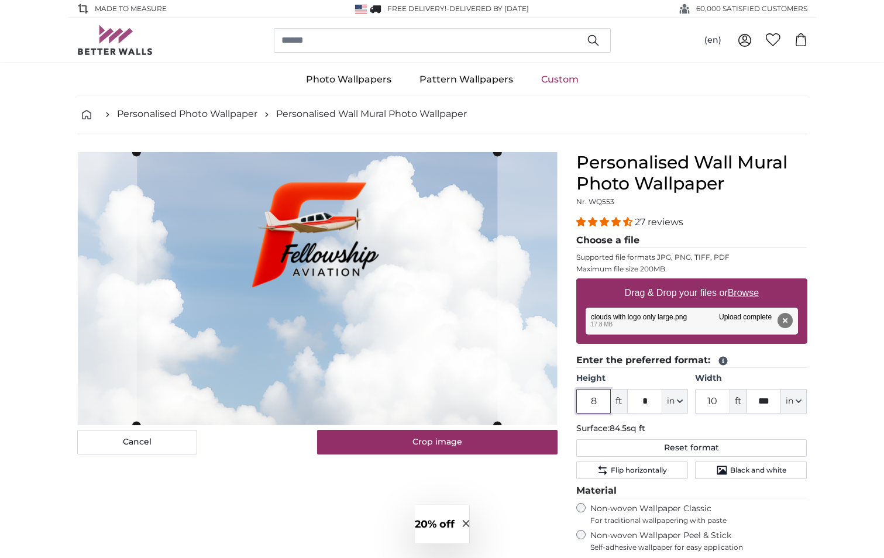
type input "8"
click at [718, 401] on input "10" at bounding box center [712, 401] width 35 height 25
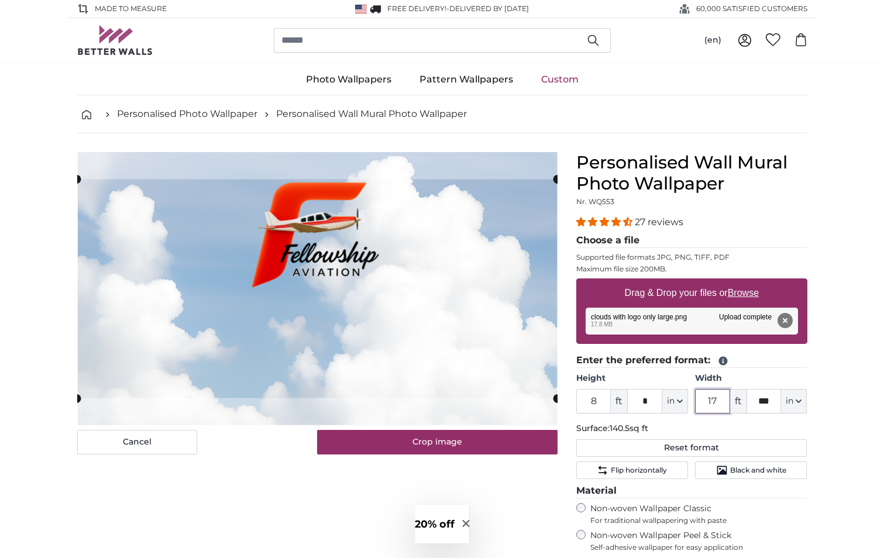
type input "17"
drag, startPoint x: 777, startPoint y: 398, endPoint x: 735, endPoint y: 398, distance: 41.5
click at [735, 398] on div "17 ft *** in Centimeter (cm) Inches (inch) Feet (ft. in.)" at bounding box center [751, 401] width 112 height 25
type input "*"
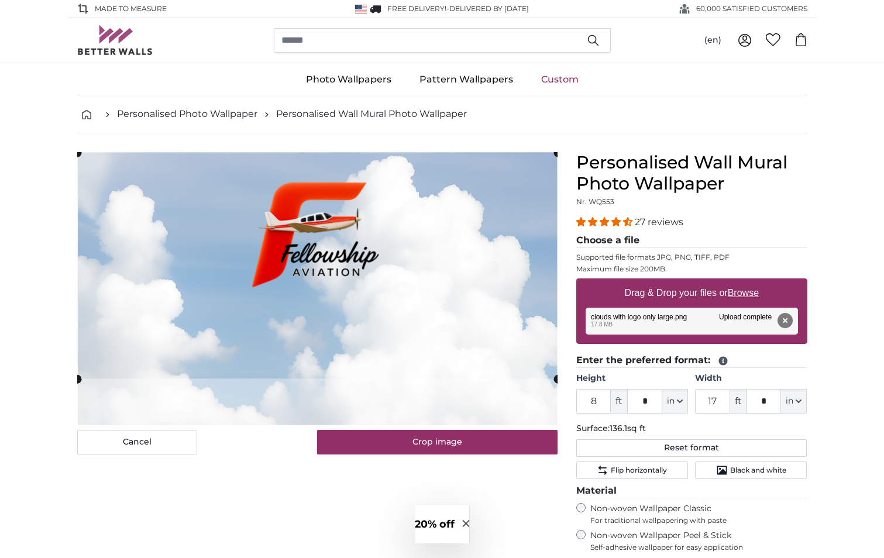
click at [436, 319] on cropper-handle at bounding box center [317, 266] width 480 height 226
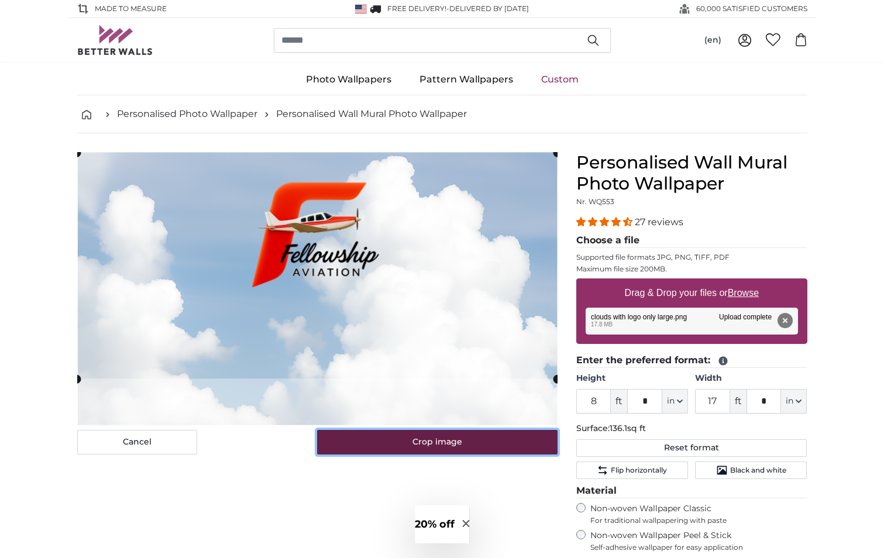
click at [436, 443] on button "Crop image" at bounding box center [437, 442] width 240 height 25
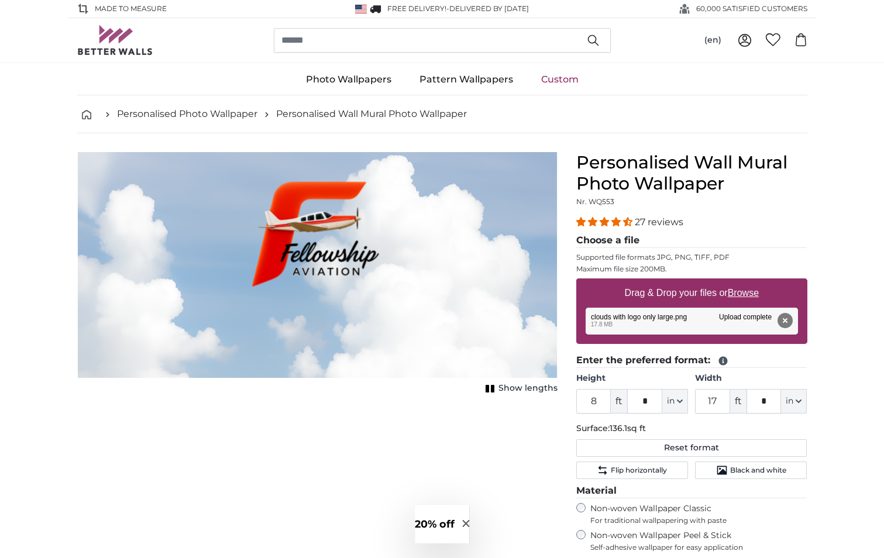
click at [754, 291] on u "Browse" at bounding box center [742, 293] width 31 height 10
click at [754, 282] on input "Drag & Drop your files or Browse" at bounding box center [691, 280] width 231 height 4
type input "**********"
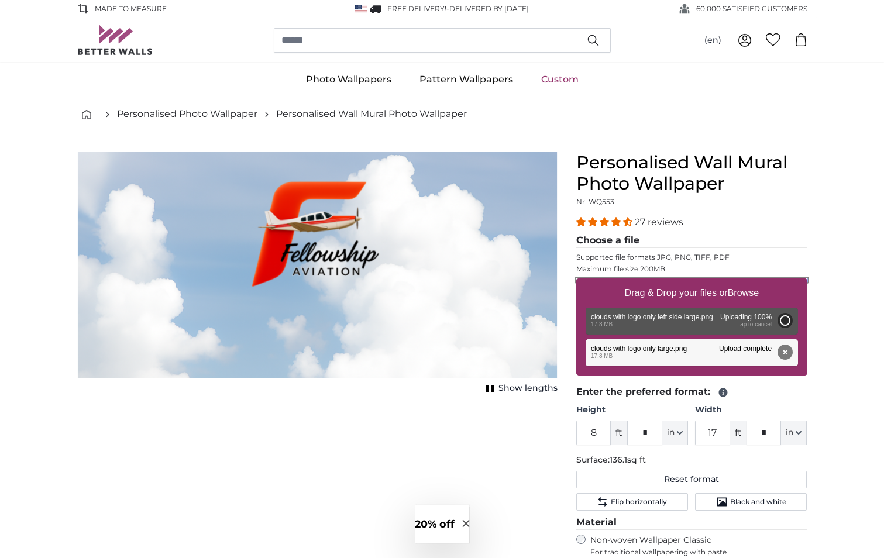
type input "6"
type input "10"
type input "***"
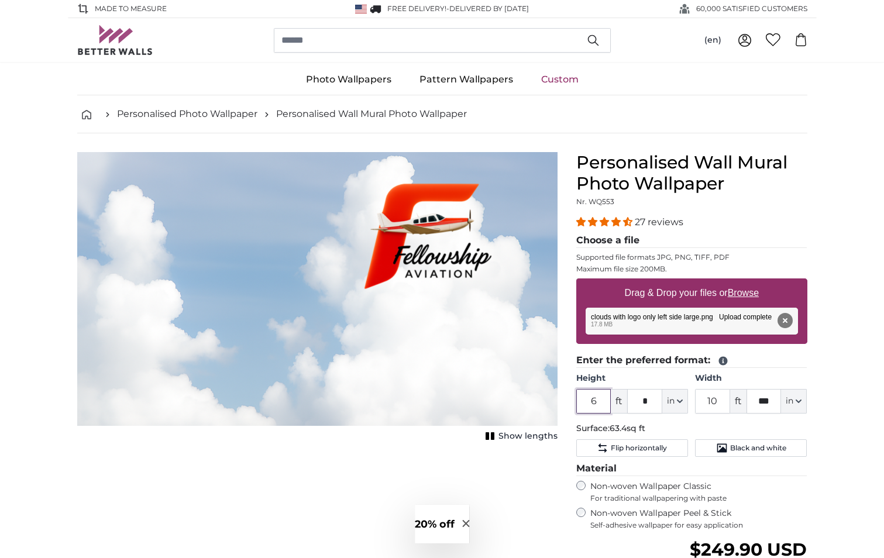
drag, startPoint x: 601, startPoint y: 399, endPoint x: 568, endPoint y: 399, distance: 33.3
click at [568, 399] on div "Personalised Wall Mural Photo Wallpaper Nr. WQ553 27 reviews Choose a file Supp…" at bounding box center [692, 441] width 250 height 578
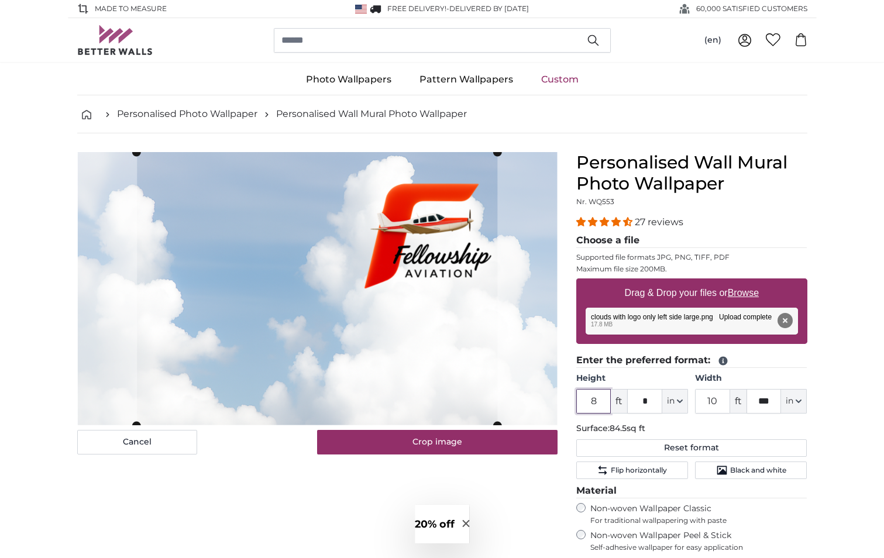
type input "8"
drag, startPoint x: 722, startPoint y: 401, endPoint x: 675, endPoint y: 399, distance: 46.8
click at [675, 399] on div "Height 8 ft * in Centimeter (cm) Inches (inch) Feet (ft. in.) Width 10 ft *** i…" at bounding box center [691, 392] width 231 height 41
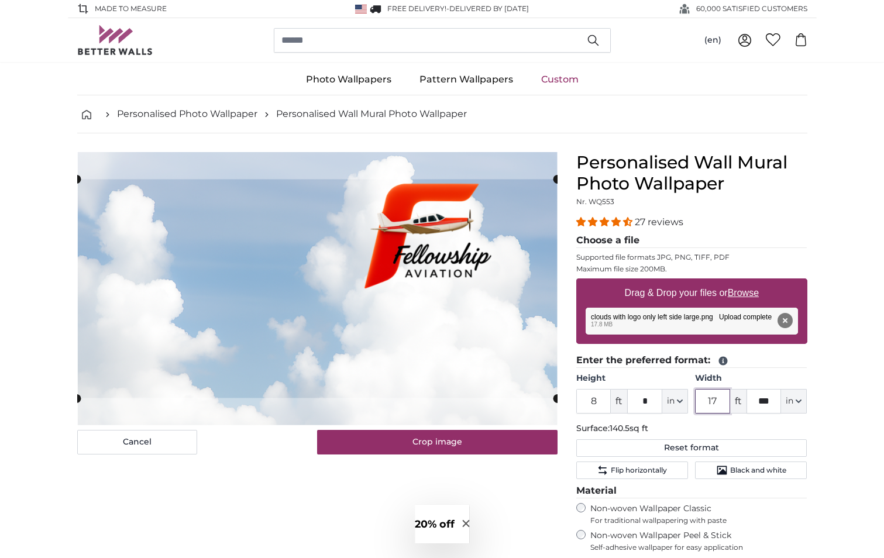
type input "17"
drag, startPoint x: 772, startPoint y: 401, endPoint x: 740, endPoint y: 398, distance: 31.8
click at [740, 398] on div "17 ft *** in Centimeter (cm) Inches (inch) Feet (ft. in.)" at bounding box center [751, 401] width 112 height 25
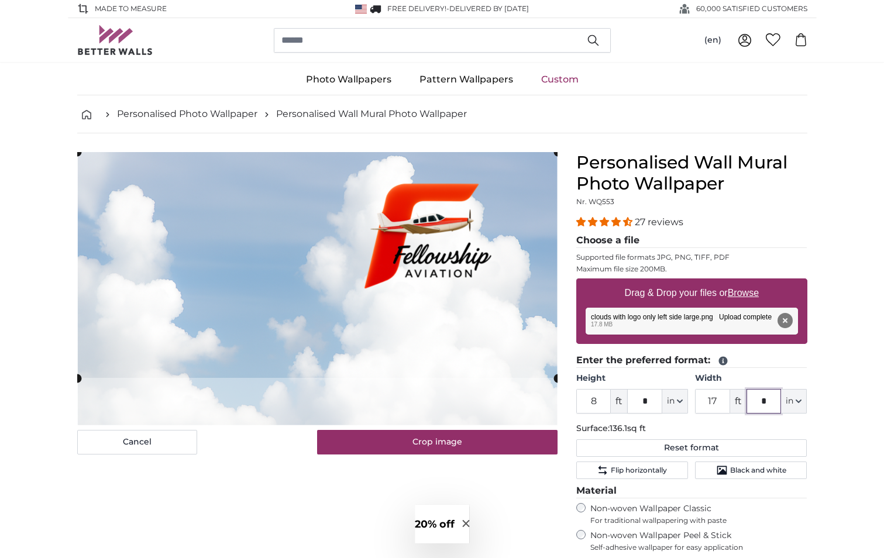
click at [399, 345] on cropper-handle at bounding box center [317, 265] width 480 height 226
type input "*"
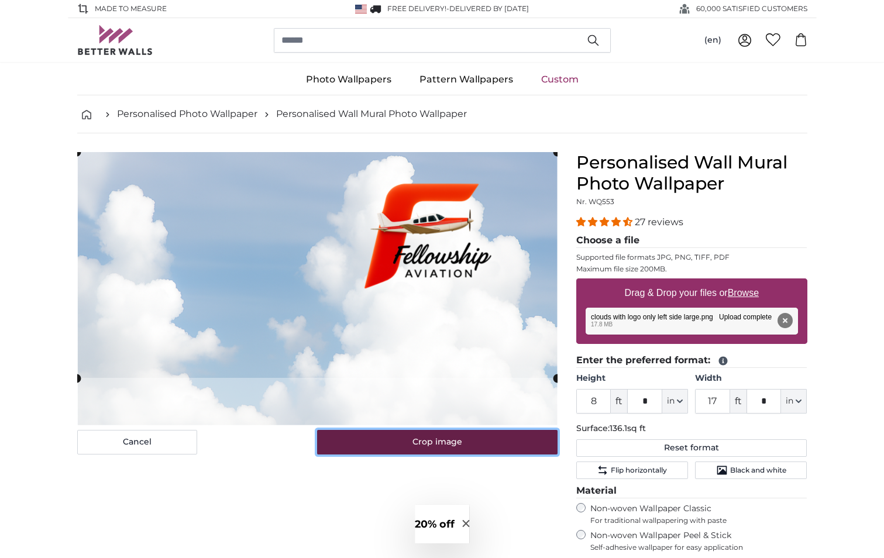
click at [409, 440] on button "Crop image" at bounding box center [437, 442] width 240 height 25
